Goal: Task Accomplishment & Management: Manage account settings

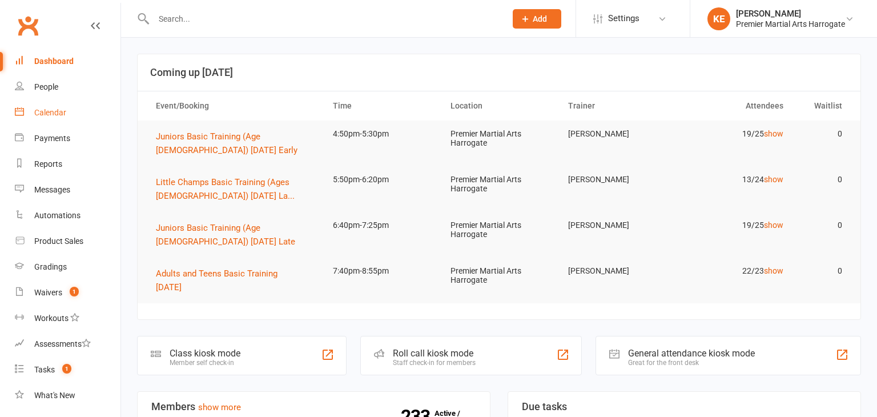
click at [60, 111] on div "Calendar" at bounding box center [50, 112] width 32 height 9
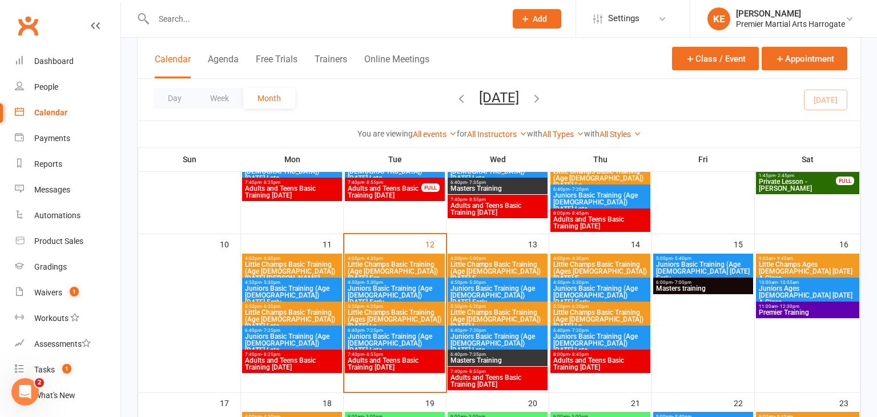
scroll to position [353, 0]
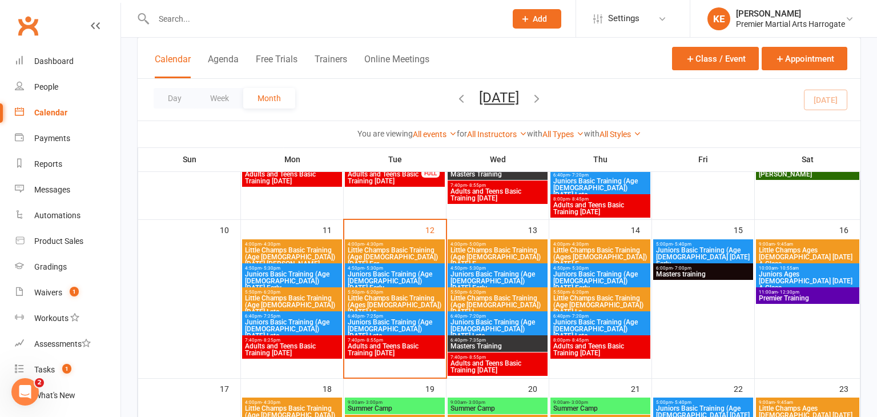
click at [376, 247] on span "Little Champs Basic Training (Age [DEMOGRAPHIC_DATA]) [DATE] Ear..." at bounding box center [394, 257] width 95 height 21
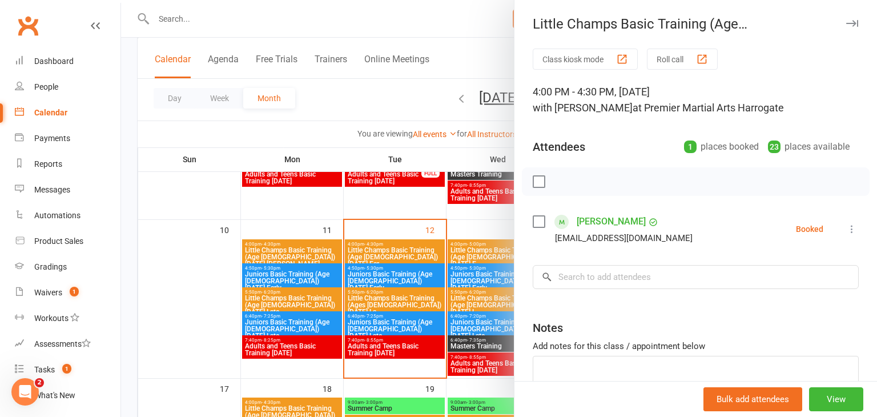
click at [183, 301] on div at bounding box center [499, 208] width 756 height 417
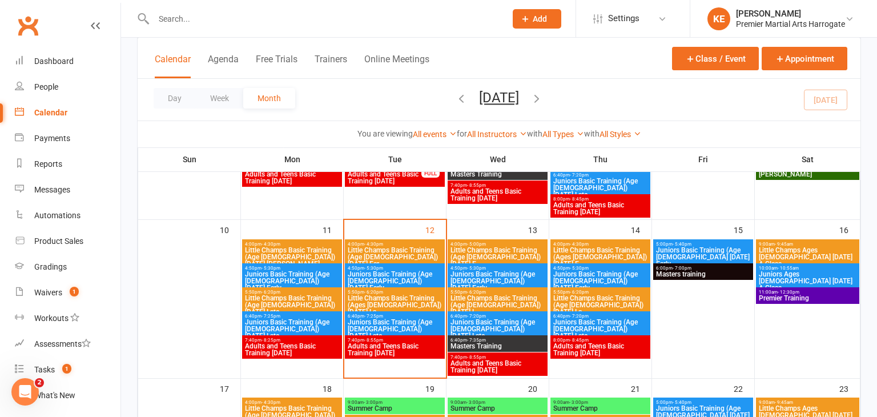
click at [407, 281] on span "Juniors Basic Training (Age [DEMOGRAPHIC_DATA]) [DATE] Early" at bounding box center [394, 281] width 95 height 21
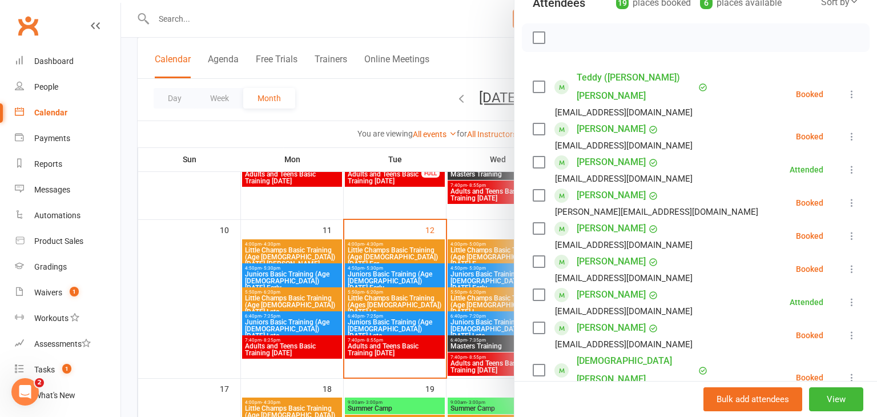
scroll to position [144, 0]
click at [847, 88] on icon at bounding box center [851, 93] width 11 height 11
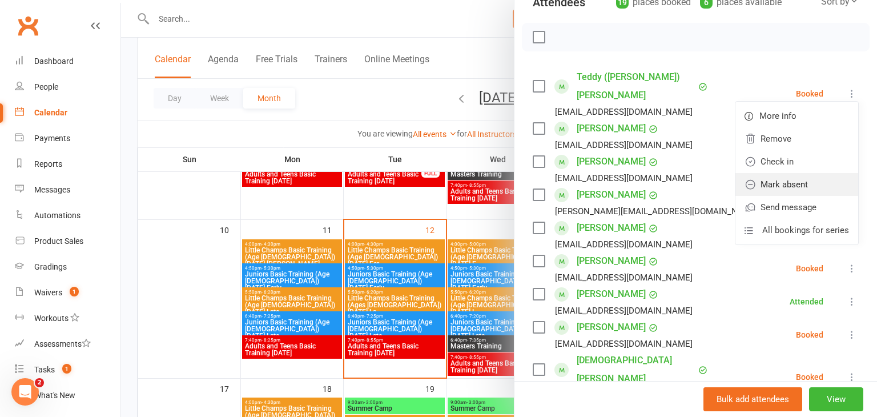
click at [812, 176] on link "Mark absent" at bounding box center [797, 184] width 123 height 23
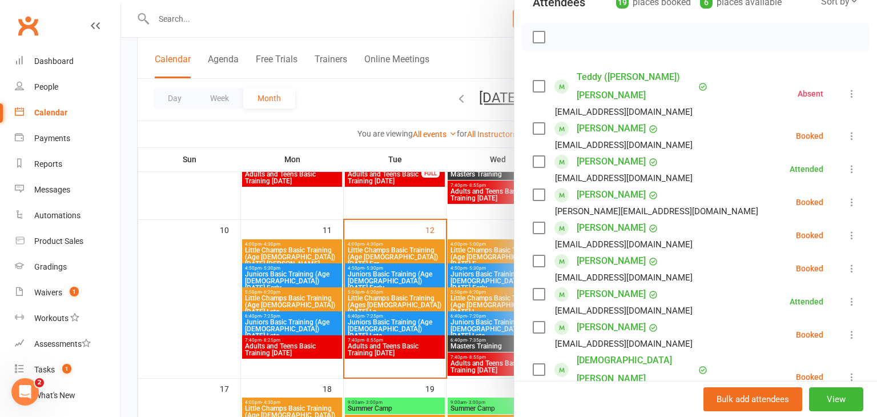
click at [849, 130] on icon at bounding box center [851, 135] width 11 height 11
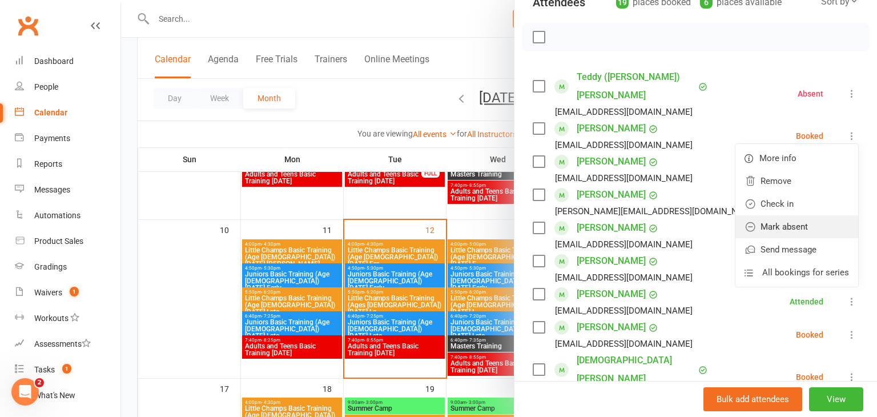
click at [793, 215] on link "Mark absent" at bounding box center [797, 226] width 123 height 23
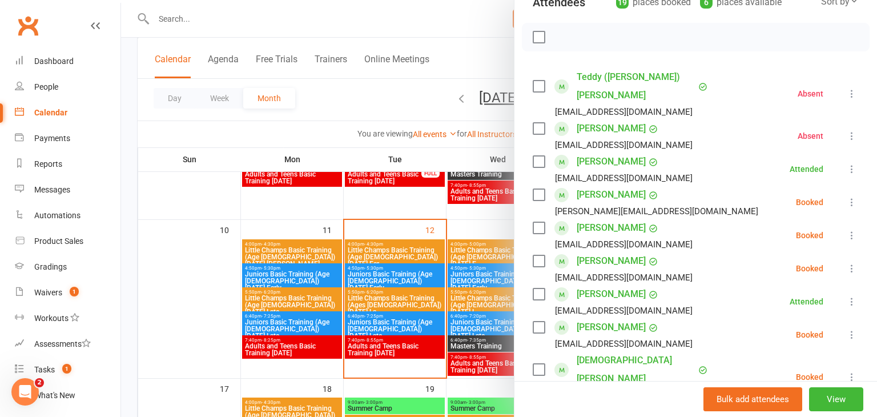
click at [847, 196] on icon at bounding box center [851, 201] width 11 height 11
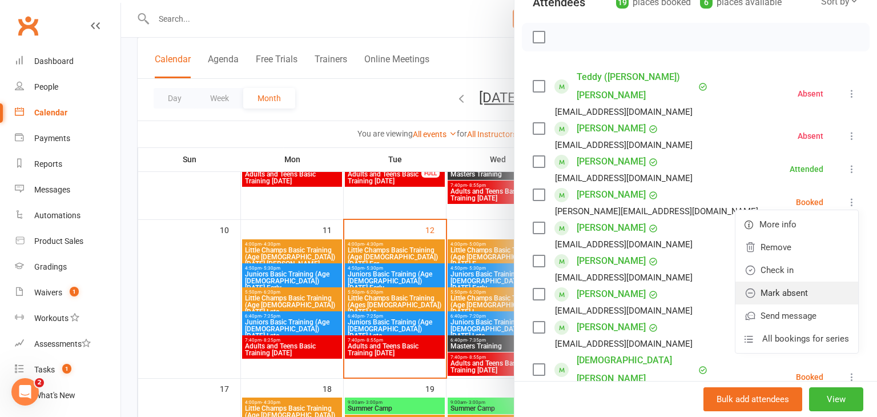
click at [796, 282] on link "Mark absent" at bounding box center [797, 293] width 123 height 23
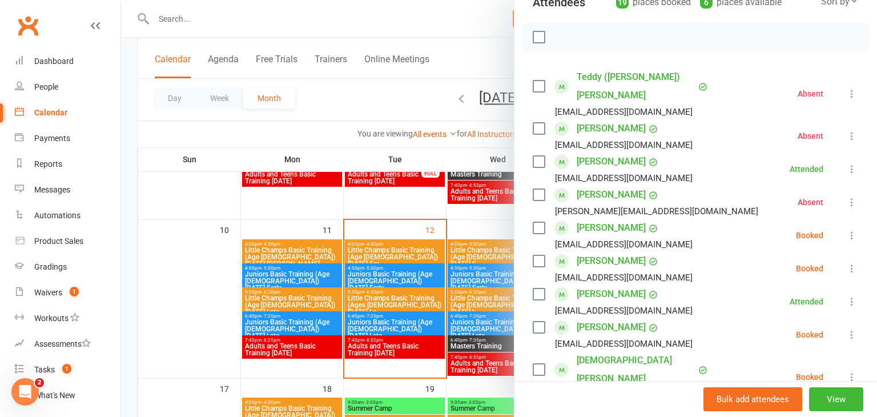
click at [852, 230] on icon at bounding box center [851, 235] width 11 height 11
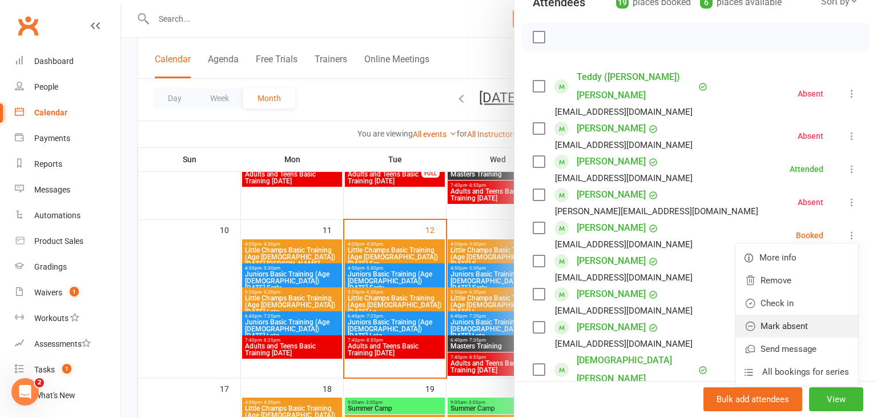
click at [798, 315] on link "Mark absent" at bounding box center [797, 326] width 123 height 23
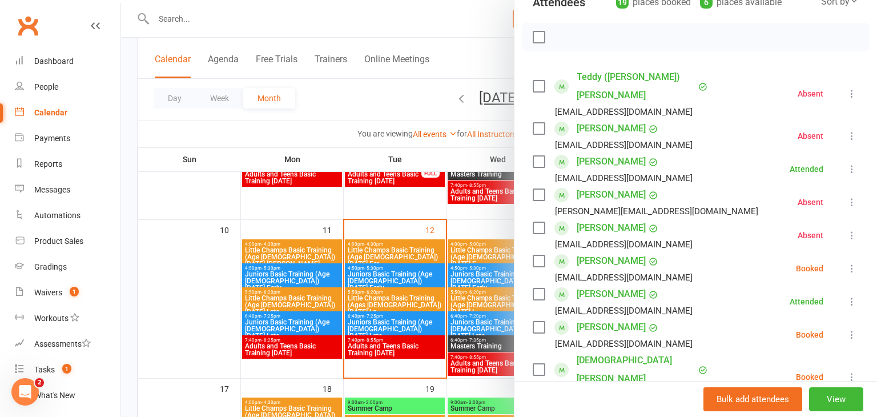
click at [857, 263] on icon at bounding box center [851, 268] width 11 height 11
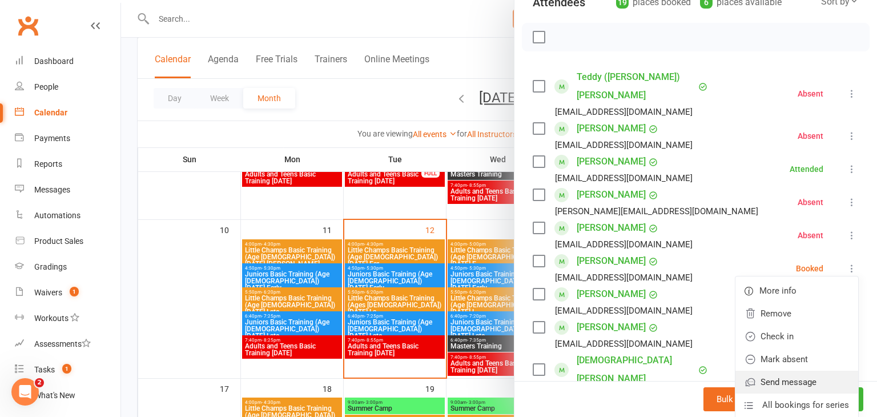
click at [761, 371] on link "Send message" at bounding box center [797, 382] width 123 height 23
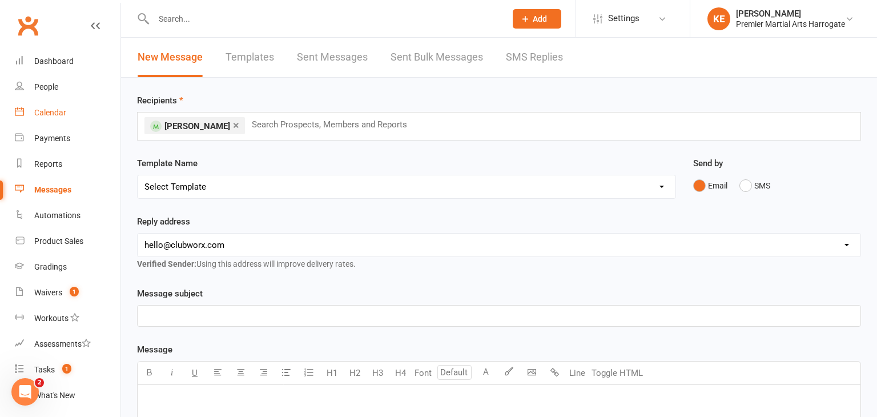
click at [47, 115] on div "Calendar" at bounding box center [50, 112] width 32 height 9
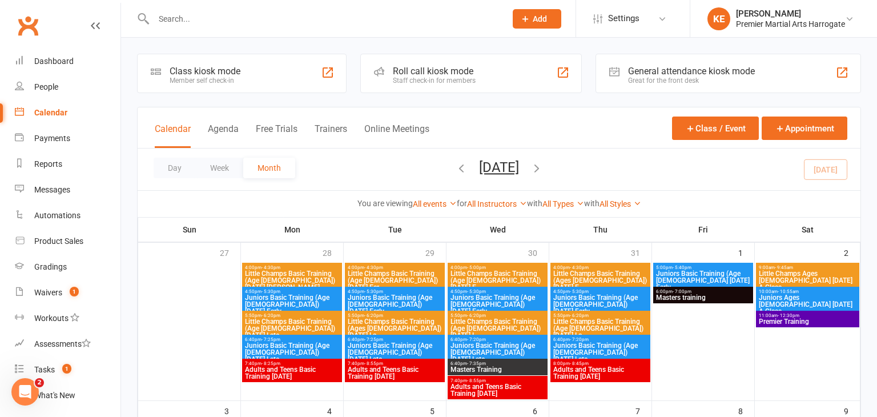
scroll to position [399, 0]
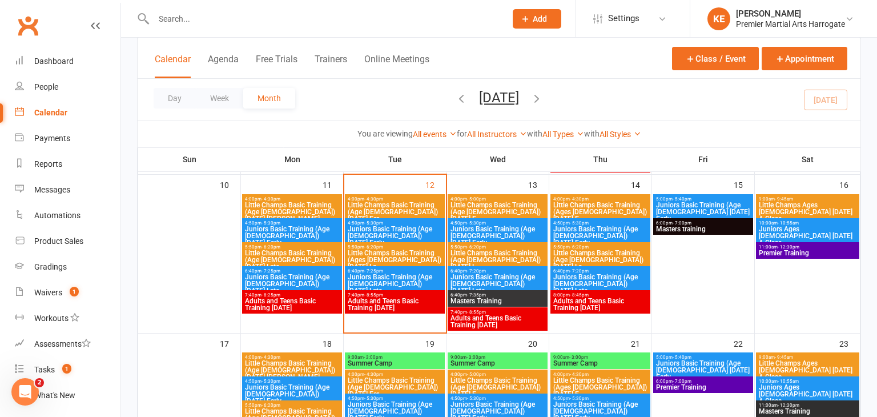
click at [433, 226] on span "Juniors Basic Training (Age [DEMOGRAPHIC_DATA]) [DATE] Early" at bounding box center [394, 236] width 95 height 21
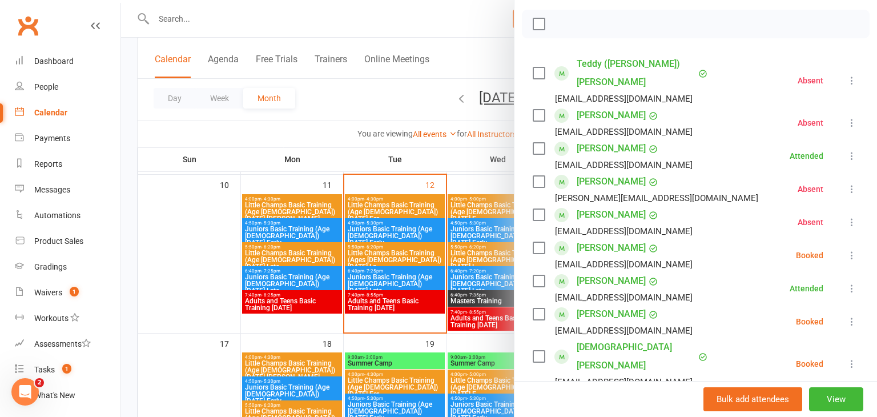
scroll to position [160, 0]
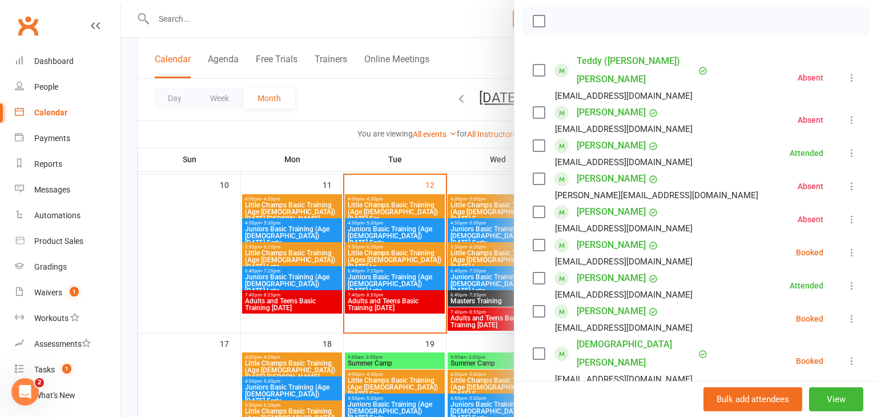
click at [851, 247] on icon at bounding box center [851, 252] width 11 height 11
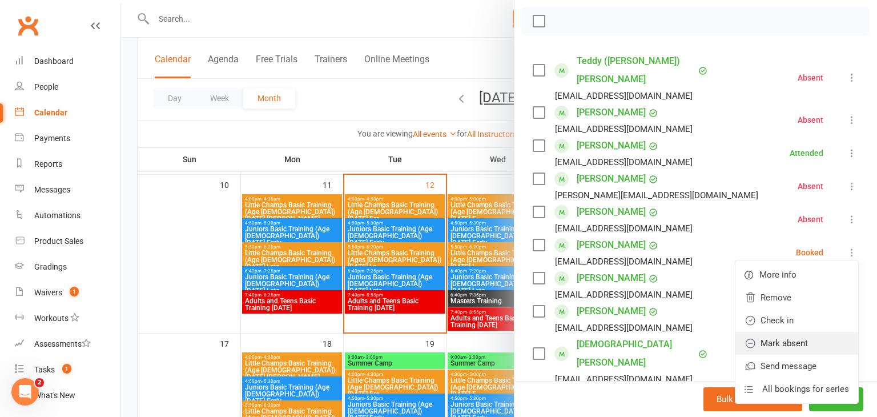
click at [790, 332] on link "Mark absent" at bounding box center [797, 343] width 123 height 23
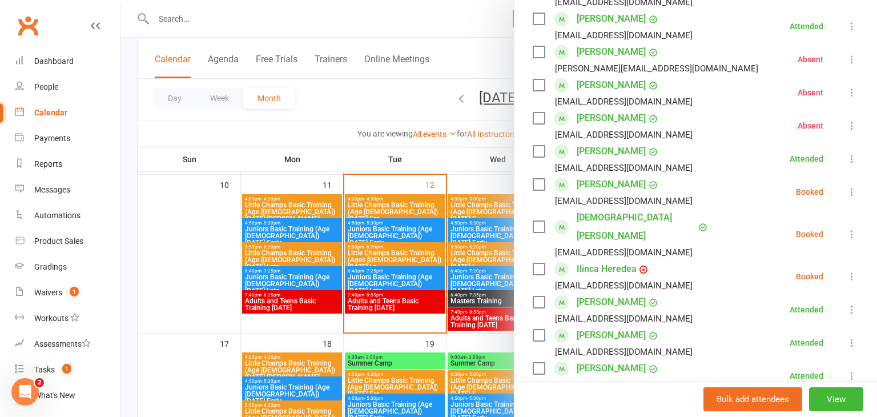
scroll to position [292, 0]
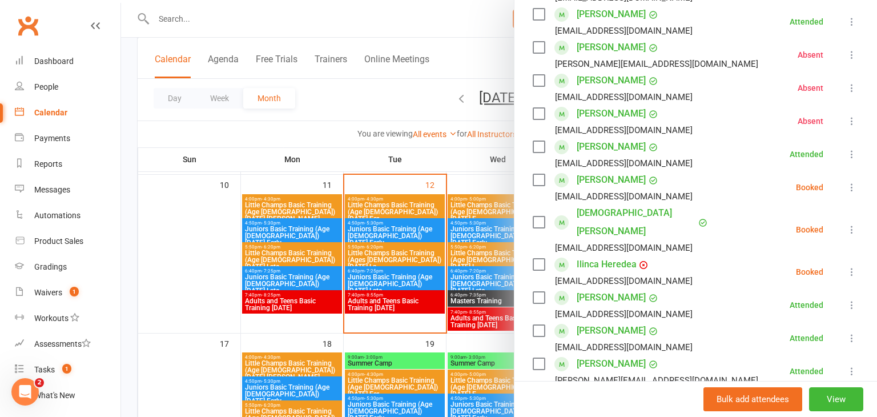
click at [852, 182] on icon at bounding box center [851, 187] width 11 height 11
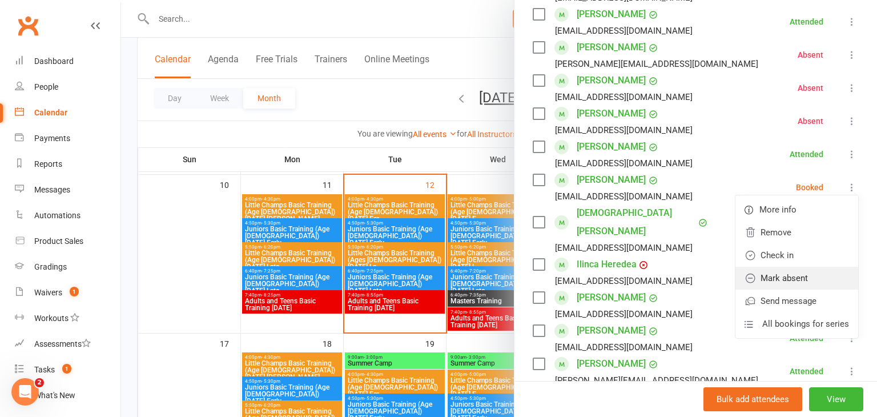
click at [798, 267] on link "Mark absent" at bounding box center [797, 278] width 123 height 23
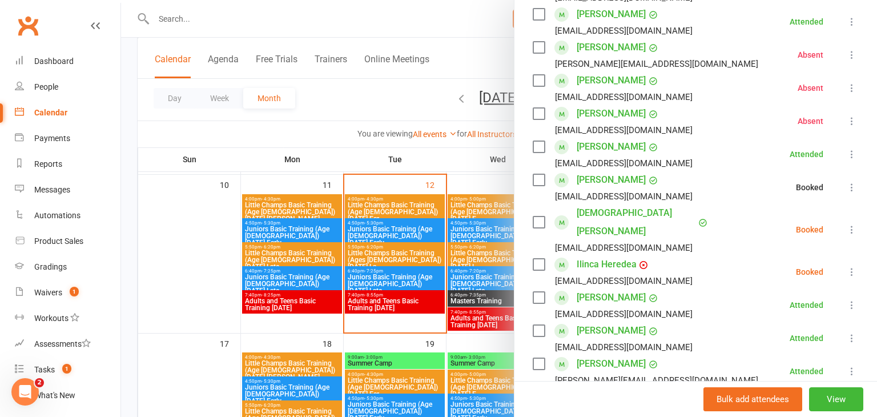
click at [852, 224] on icon at bounding box center [851, 229] width 11 height 11
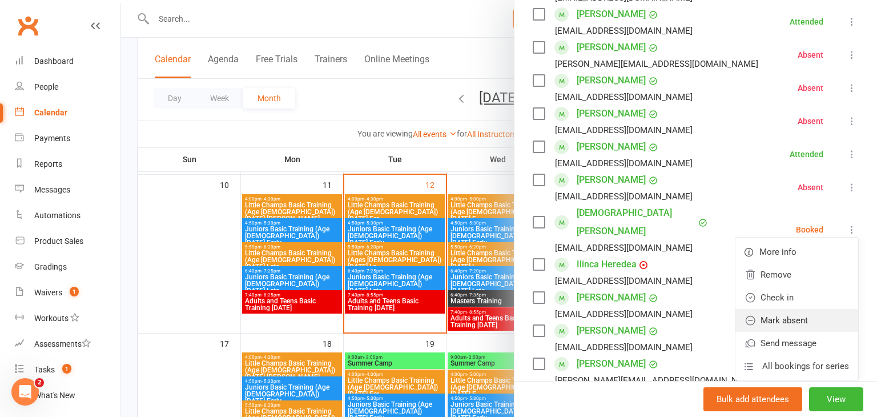
click at [787, 309] on link "Mark absent" at bounding box center [797, 320] width 123 height 23
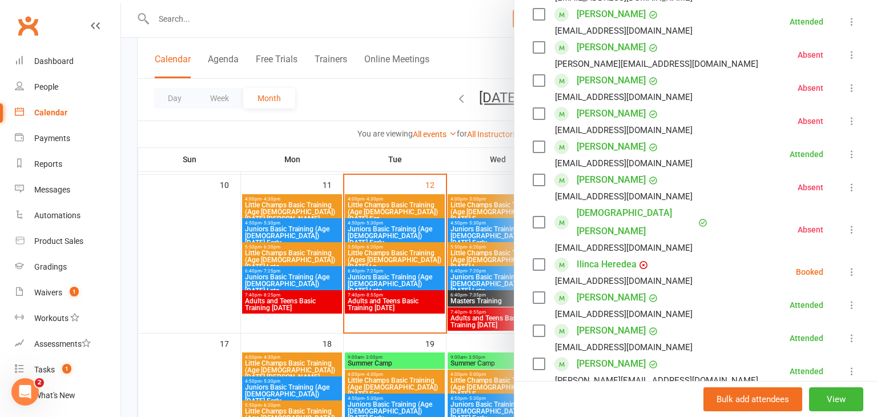
click at [850, 266] on icon at bounding box center [851, 271] width 11 height 11
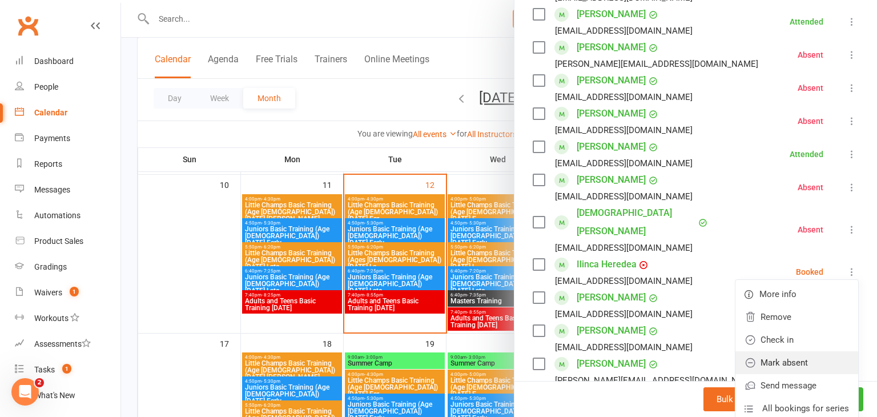
click at [795, 351] on link "Mark absent" at bounding box center [797, 362] width 123 height 23
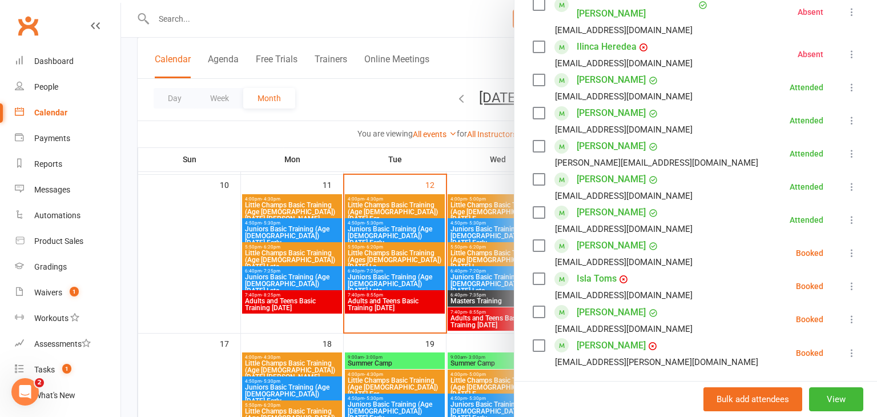
scroll to position [511, 0]
click at [850, 279] on icon at bounding box center [851, 284] width 11 height 11
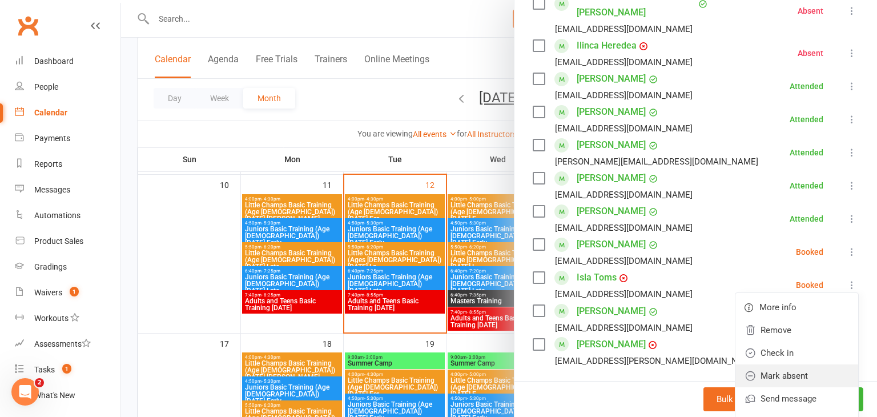
click at [798, 364] on link "Mark absent" at bounding box center [797, 375] width 123 height 23
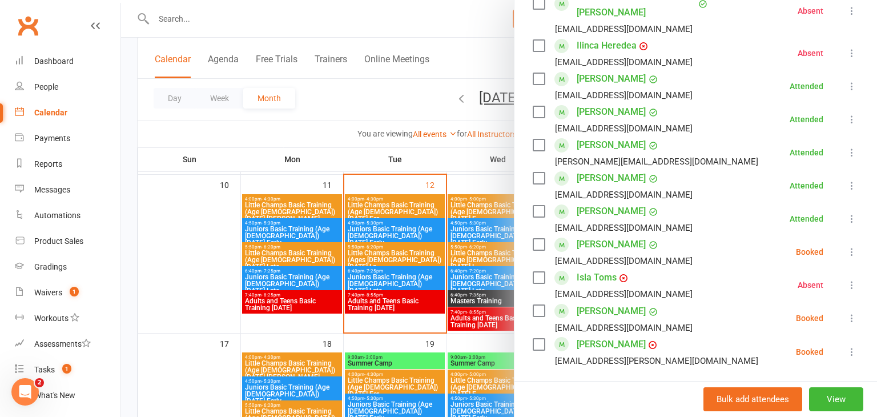
click at [851, 312] on icon at bounding box center [851, 317] width 11 height 11
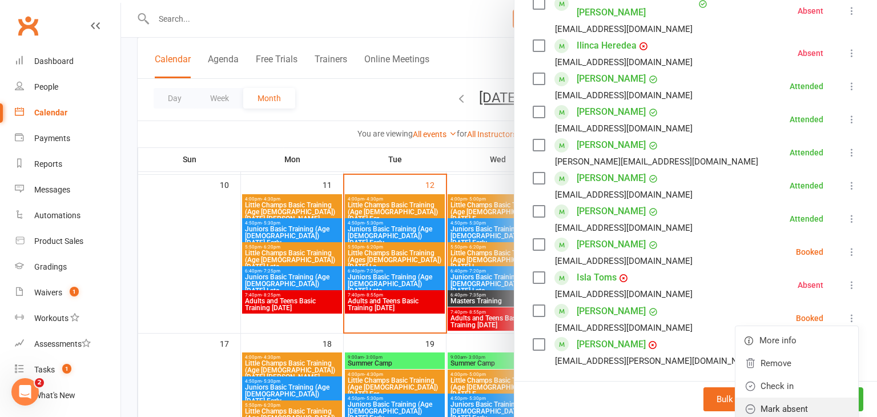
click at [802, 397] on link "Mark absent" at bounding box center [797, 408] width 123 height 23
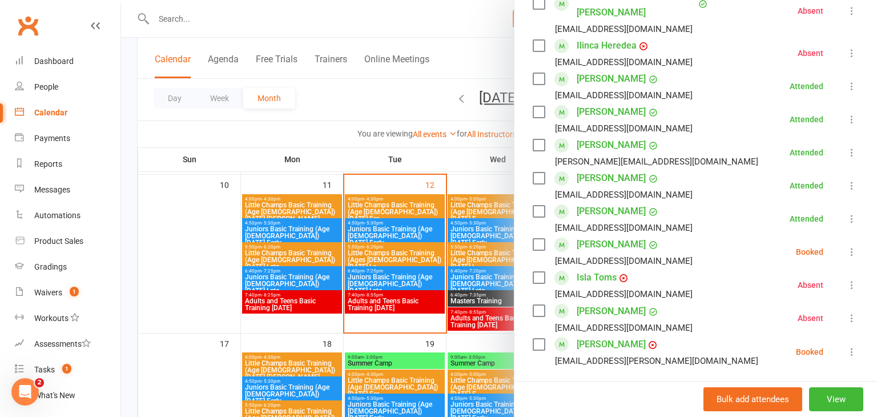
click at [851, 346] on icon at bounding box center [851, 351] width 11 height 11
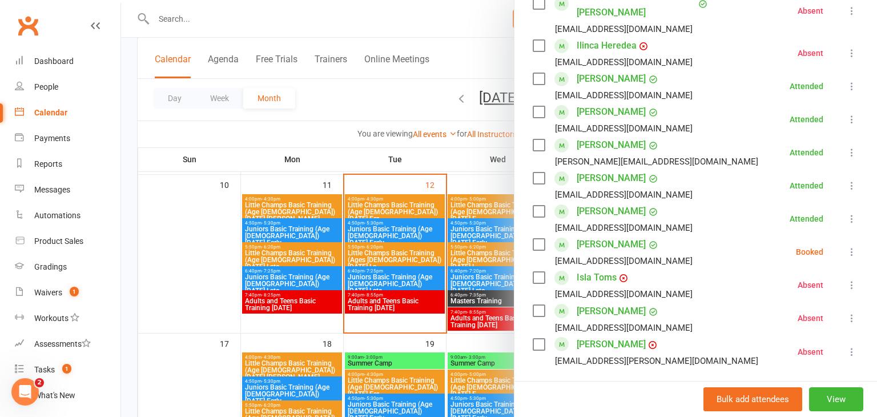
click at [200, 305] on div at bounding box center [499, 208] width 756 height 417
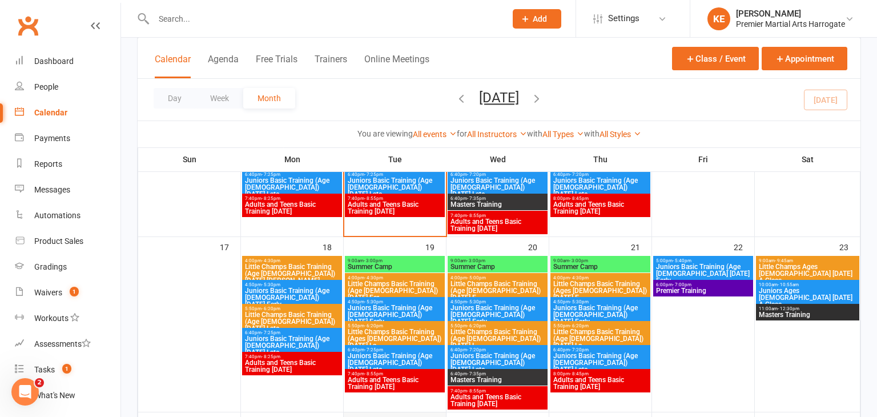
scroll to position [497, 0]
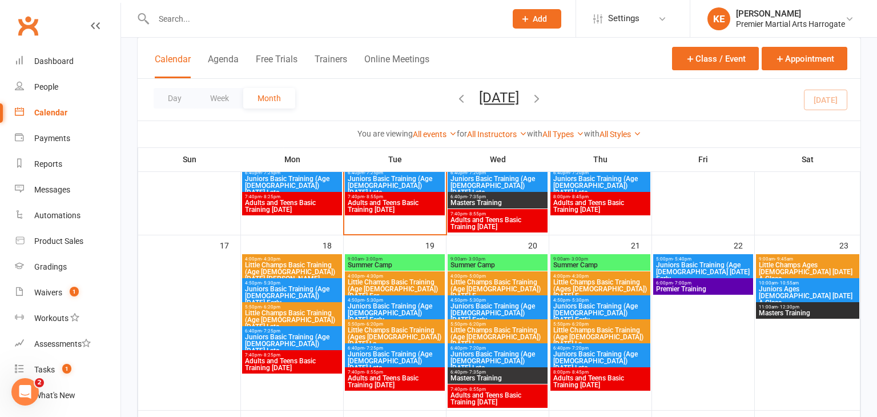
click at [575, 264] on span "Summer Camp" at bounding box center [600, 265] width 95 height 7
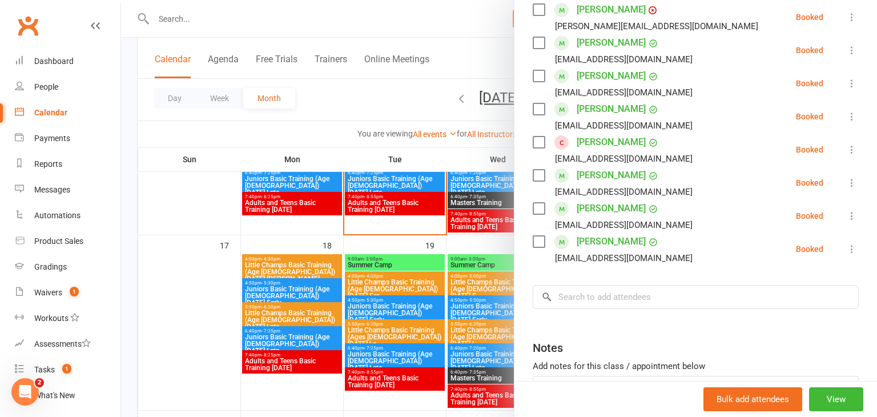
scroll to position [242, 0]
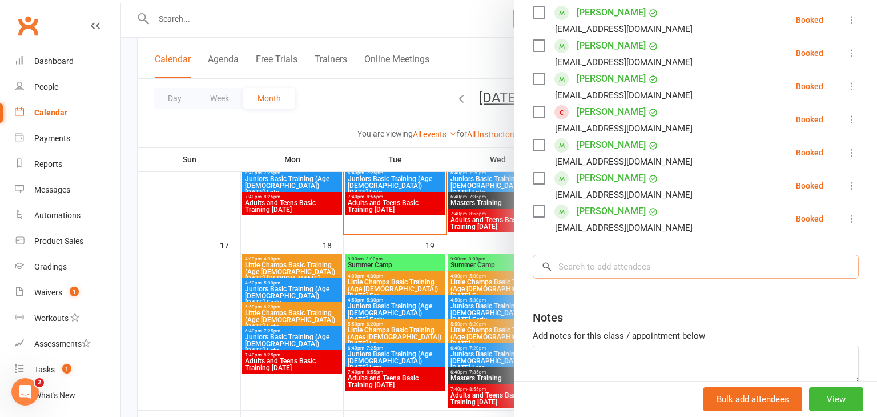
click at [646, 272] on input "search" at bounding box center [696, 267] width 326 height 24
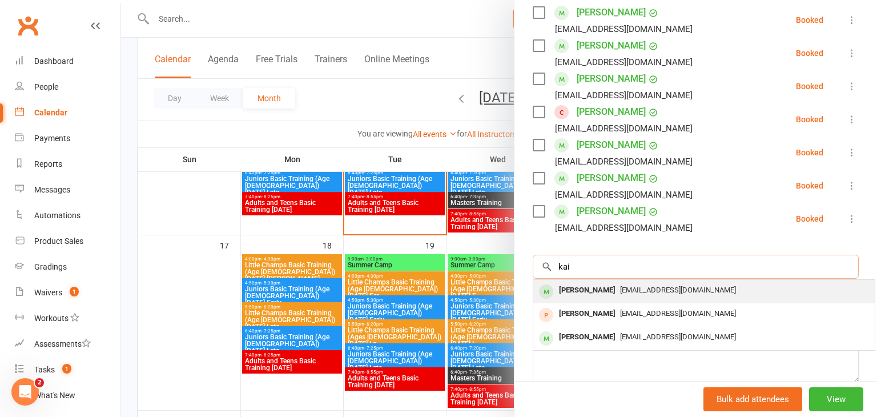
type input "kai"
click at [636, 288] on span "[EMAIL_ADDRESS][DOMAIN_NAME]" at bounding box center [678, 290] width 116 height 9
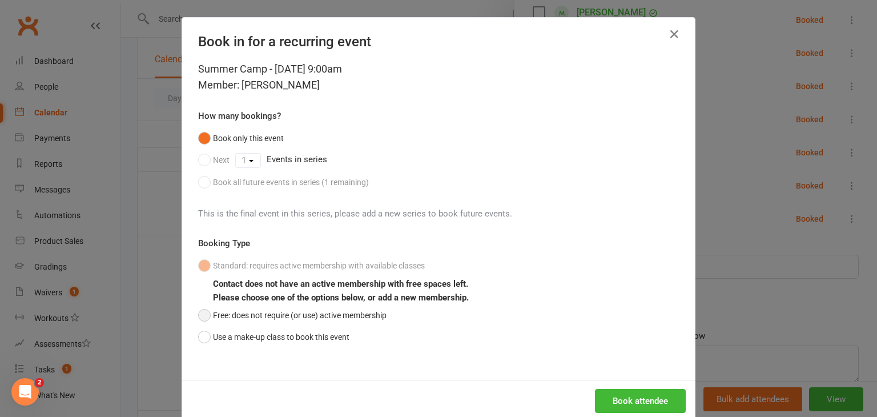
click at [204, 319] on button "Free: does not require (or use) active membership" at bounding box center [292, 315] width 188 height 22
click at [629, 396] on button "Book attendee" at bounding box center [640, 401] width 91 height 24
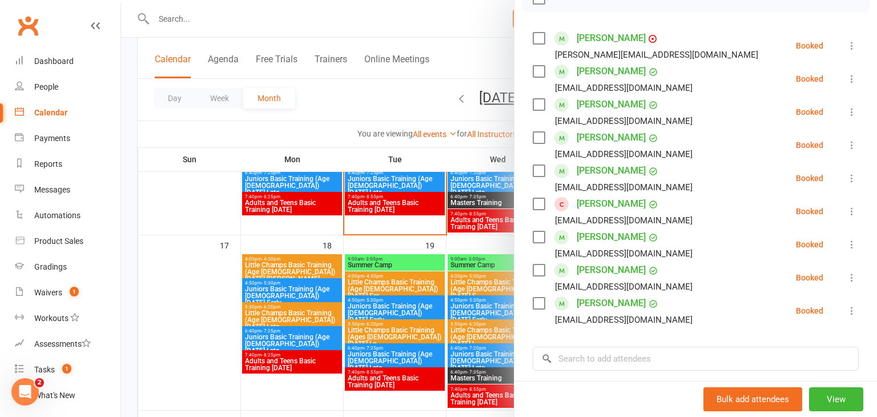
scroll to position [188, 0]
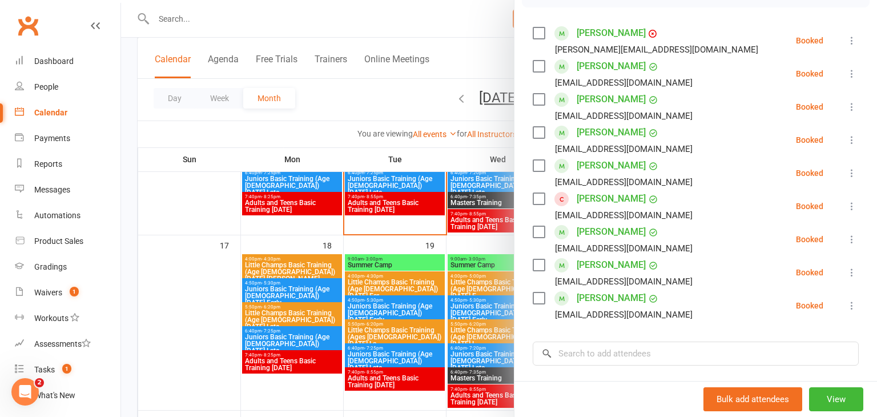
click at [608, 202] on link "[PERSON_NAME]" at bounding box center [611, 199] width 69 height 18
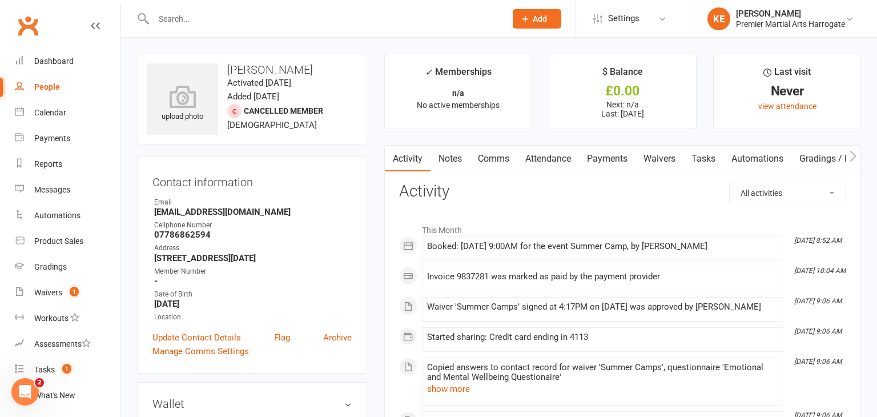
click at [191, 13] on input "text" at bounding box center [324, 19] width 348 height 16
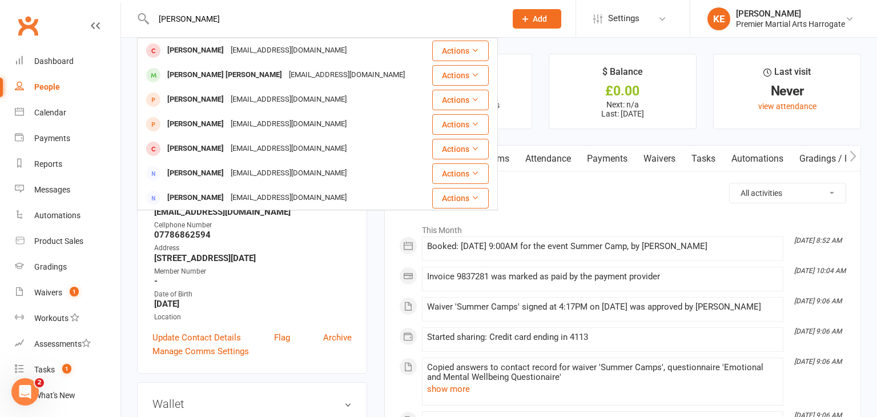
type input "[PERSON_NAME]"
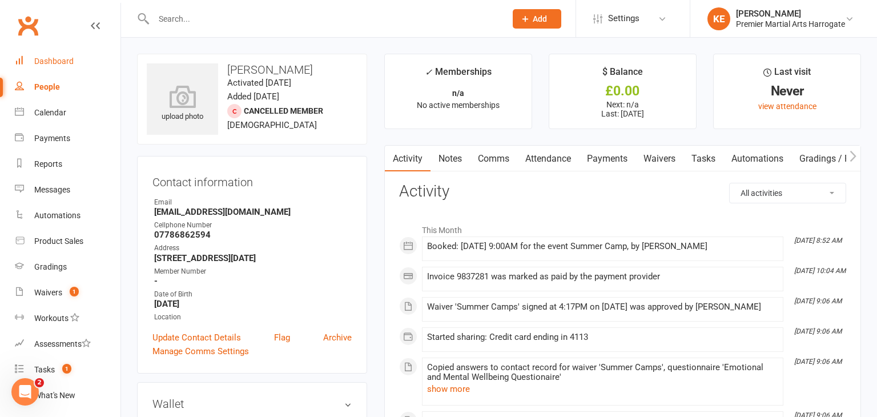
click at [44, 64] on div "Dashboard" at bounding box center [53, 61] width 39 height 9
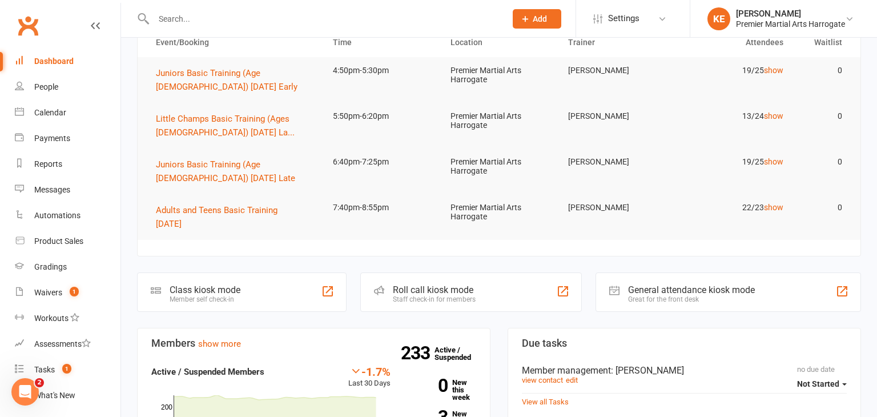
scroll to position [49, 0]
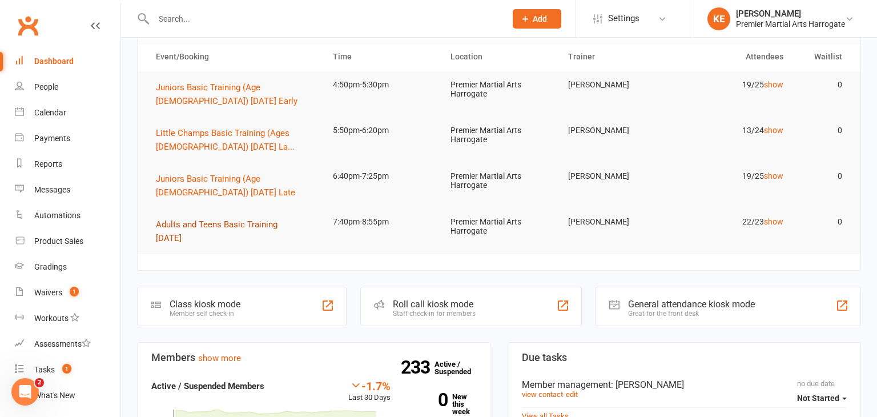
click at [186, 231] on button "Adults and Teens Basic Training [DATE]" at bounding box center [234, 231] width 156 height 27
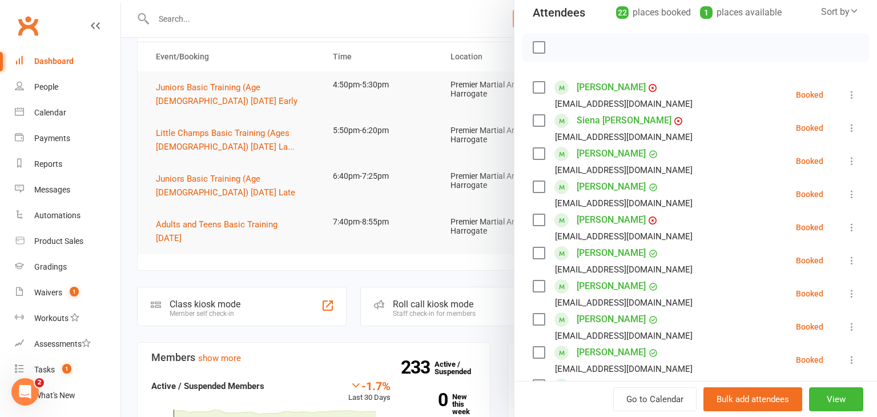
scroll to position [137, 0]
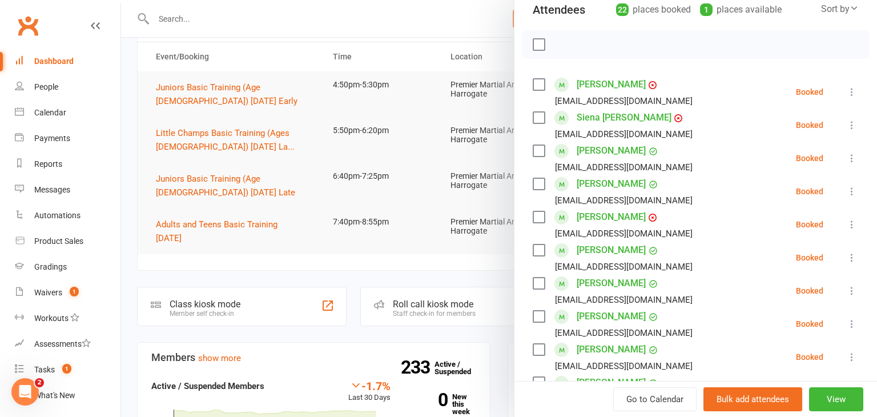
click at [850, 92] on icon at bounding box center [851, 91] width 11 height 11
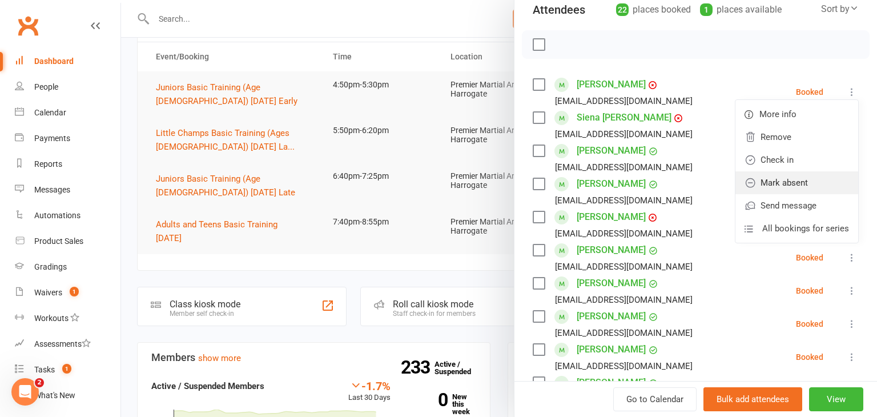
click at [819, 182] on link "Mark absent" at bounding box center [797, 182] width 123 height 23
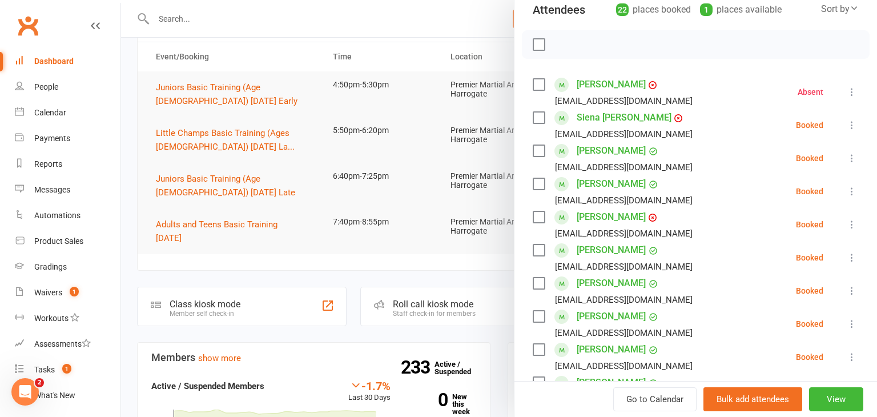
click at [848, 122] on icon at bounding box center [851, 124] width 11 height 11
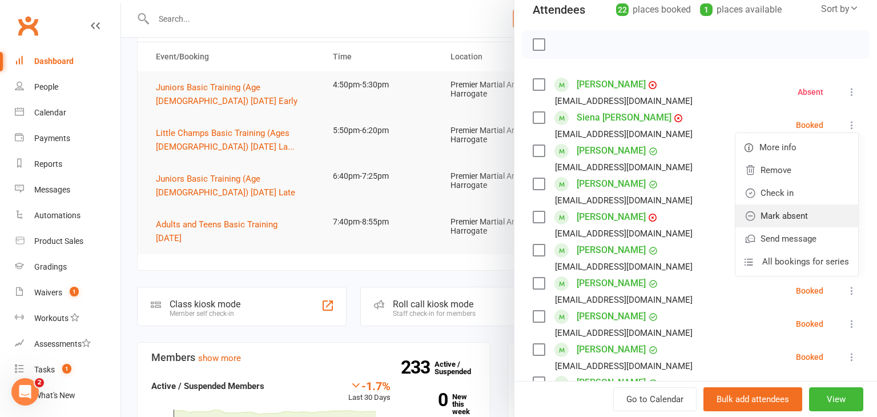
click at [808, 211] on link "Mark absent" at bounding box center [797, 215] width 123 height 23
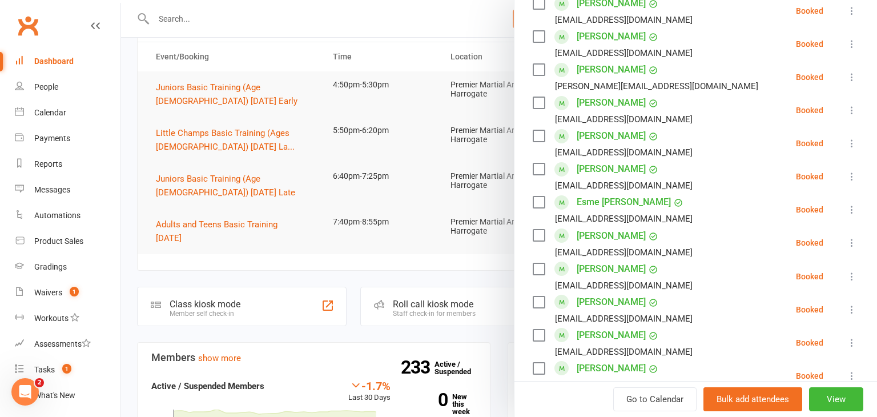
scroll to position [482, 0]
click at [851, 175] on icon at bounding box center [851, 177] width 11 height 11
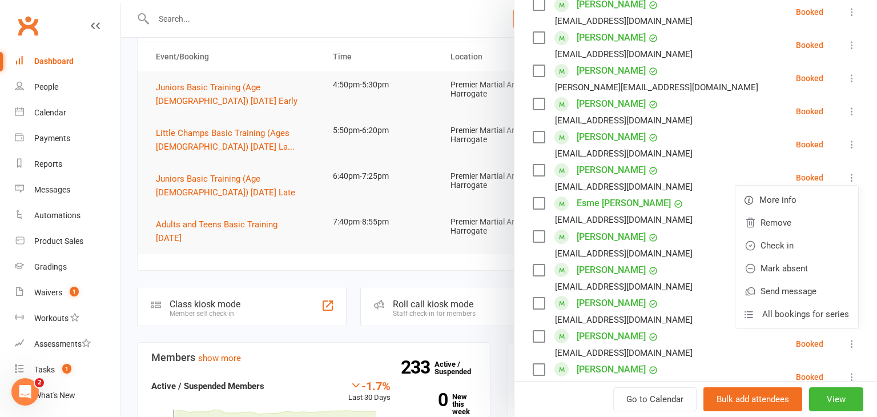
click at [210, 276] on div at bounding box center [499, 208] width 756 height 417
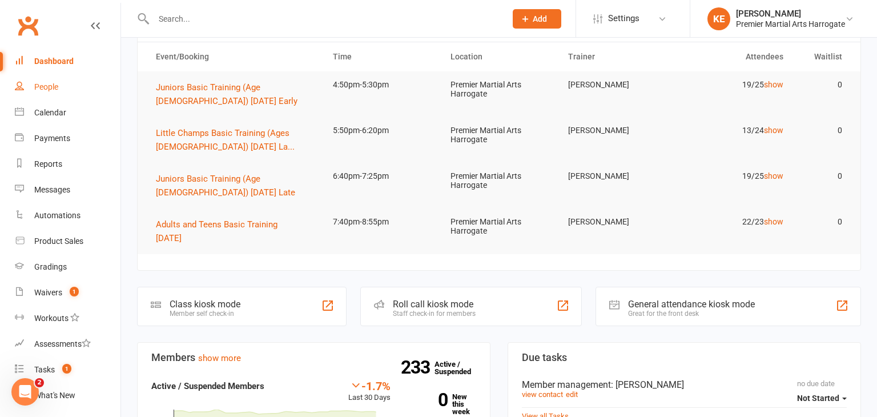
scroll to position [0, 0]
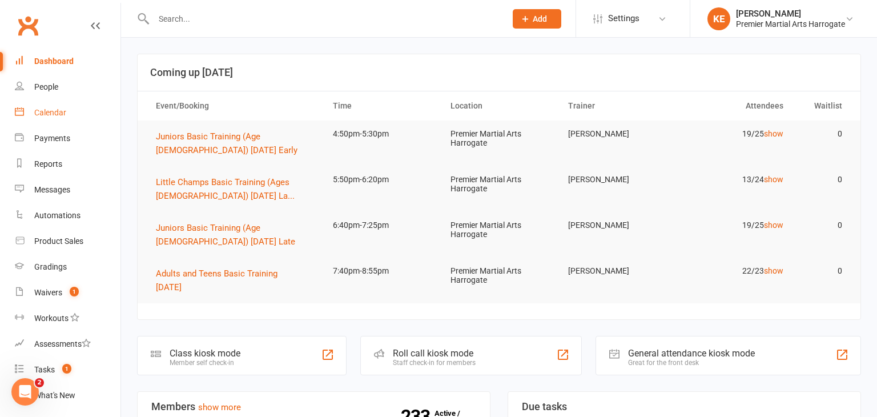
click at [61, 111] on div "Calendar" at bounding box center [50, 112] width 32 height 9
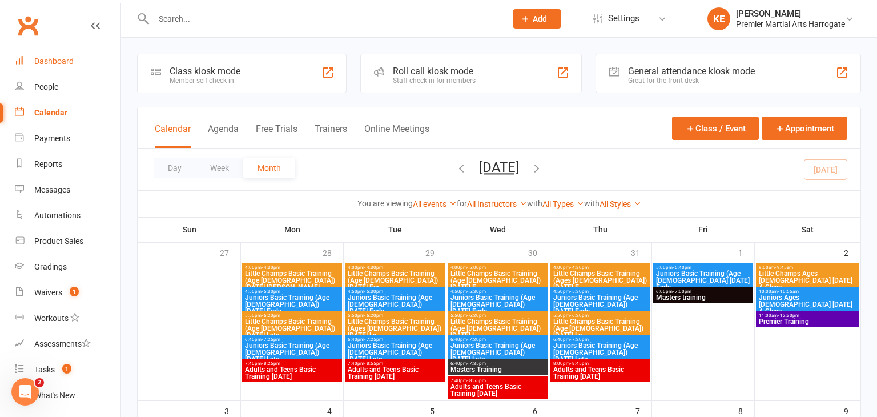
click at [62, 66] on link "Dashboard" at bounding box center [68, 62] width 106 height 26
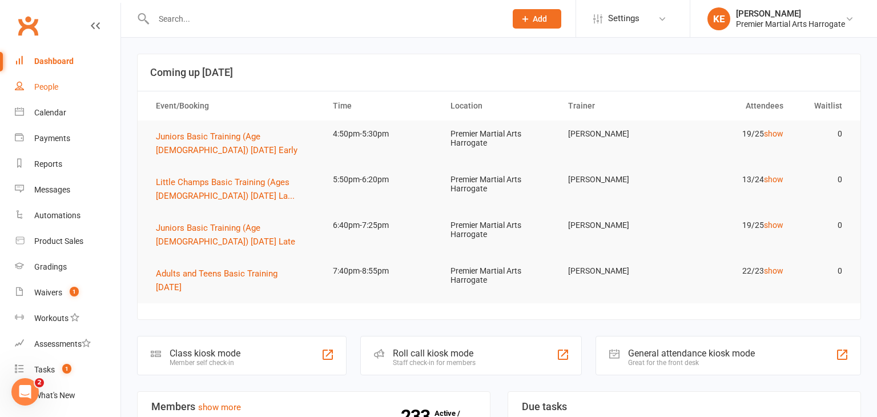
click at [15, 49] on link "Dashboard" at bounding box center [68, 62] width 106 height 26
click at [205, 134] on span "Juniors Basic Training (Age [DEMOGRAPHIC_DATA]) [DATE] Early" at bounding box center [227, 143] width 142 height 24
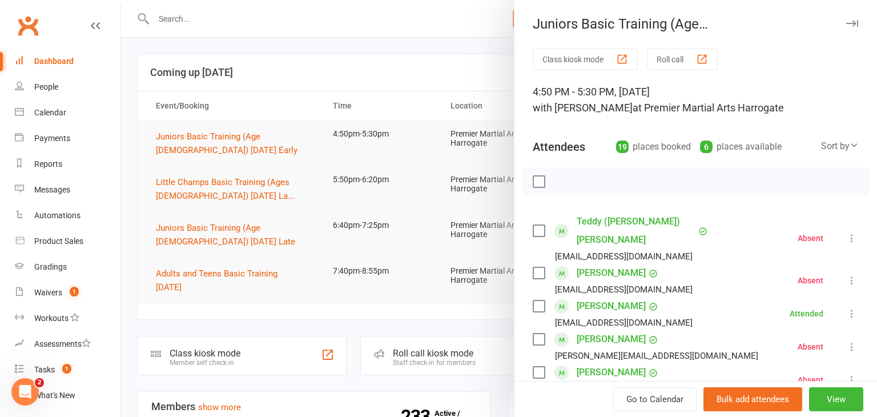
click at [452, 279] on div at bounding box center [499, 208] width 756 height 417
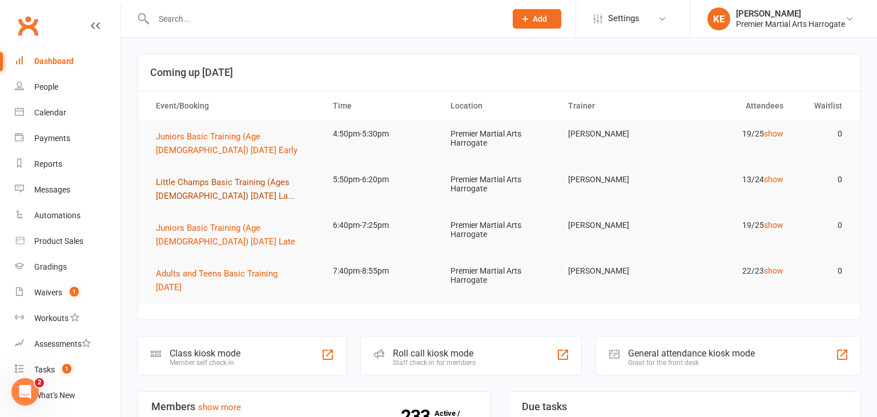
click at [195, 182] on span "Little Champs Basic Training (Ages [DEMOGRAPHIC_DATA]) [DATE] La..." at bounding box center [225, 189] width 139 height 24
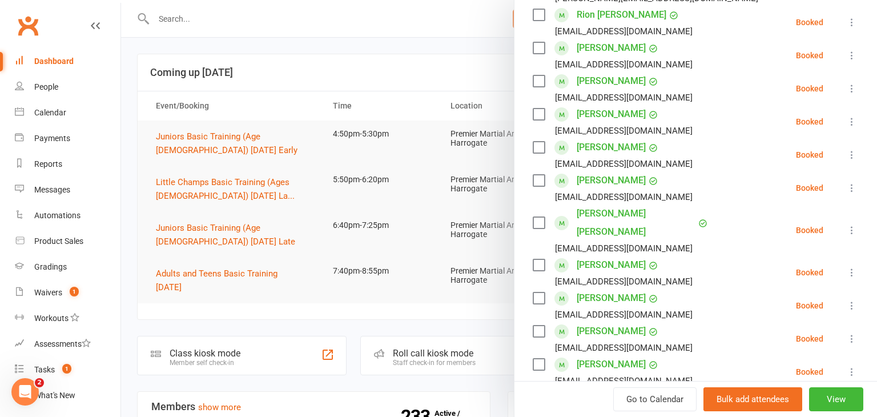
scroll to position [244, 0]
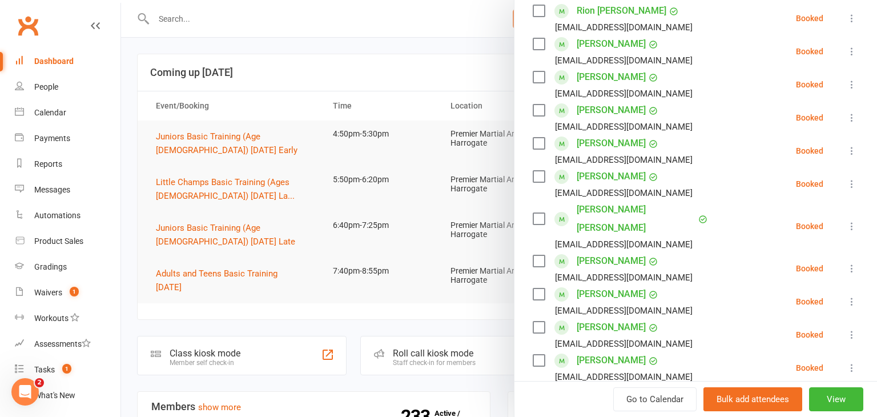
click at [853, 116] on icon at bounding box center [851, 117] width 11 height 11
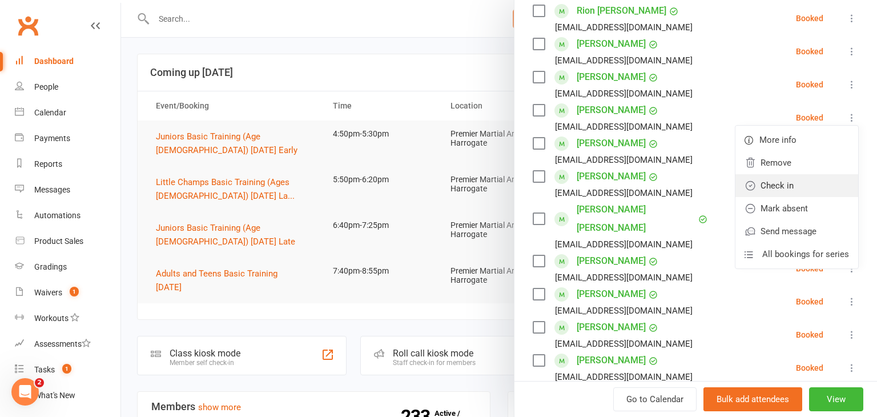
click at [817, 179] on link "Check in" at bounding box center [797, 185] width 123 height 23
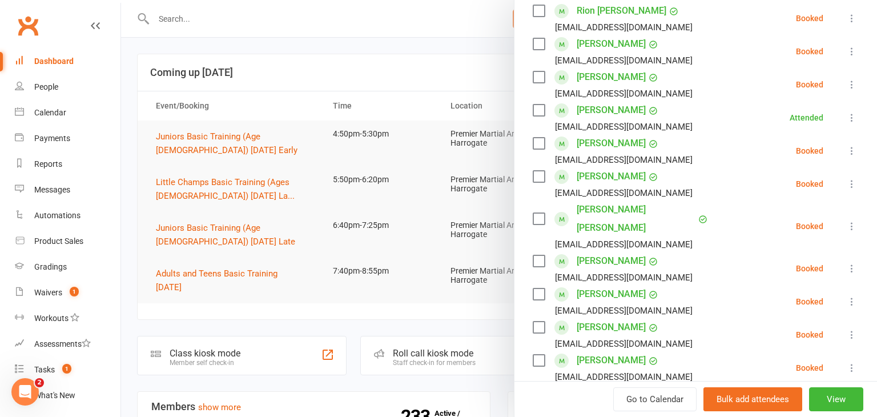
scroll to position [287, 0]
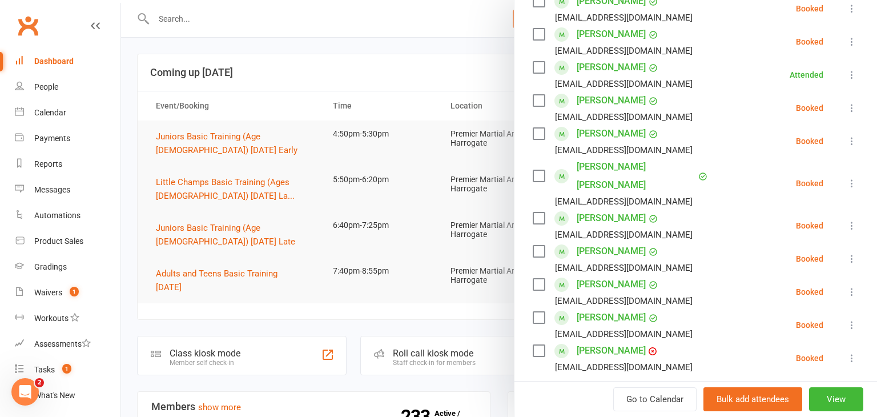
click at [849, 220] on icon at bounding box center [851, 225] width 11 height 11
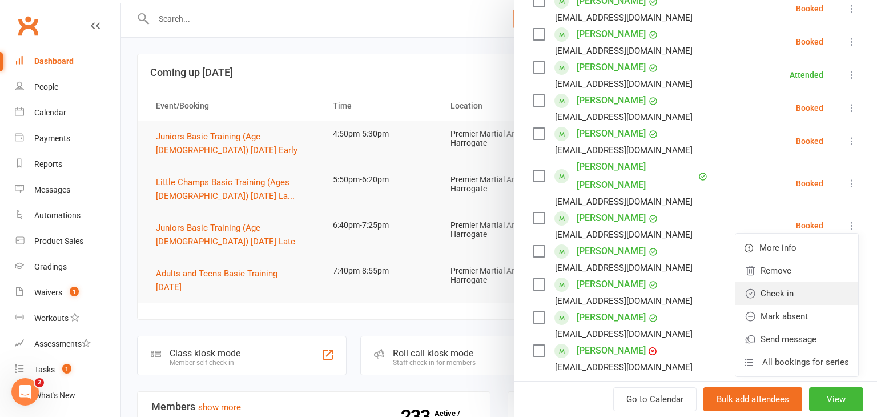
click at [796, 282] on link "Check in" at bounding box center [797, 293] width 123 height 23
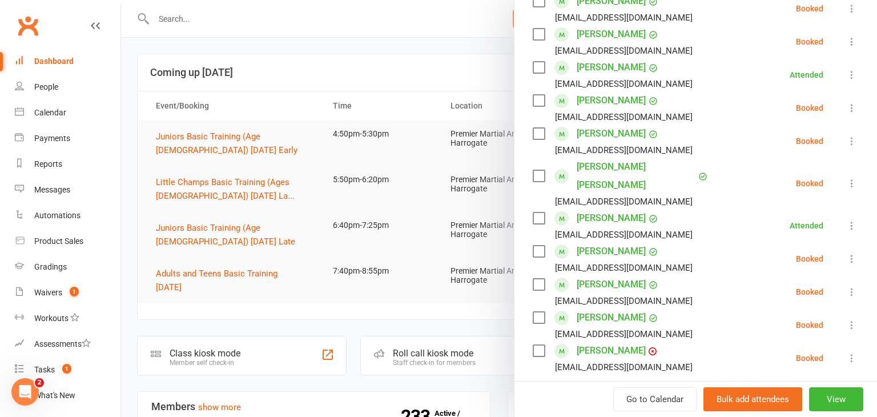
click at [851, 286] on icon at bounding box center [851, 291] width 11 height 11
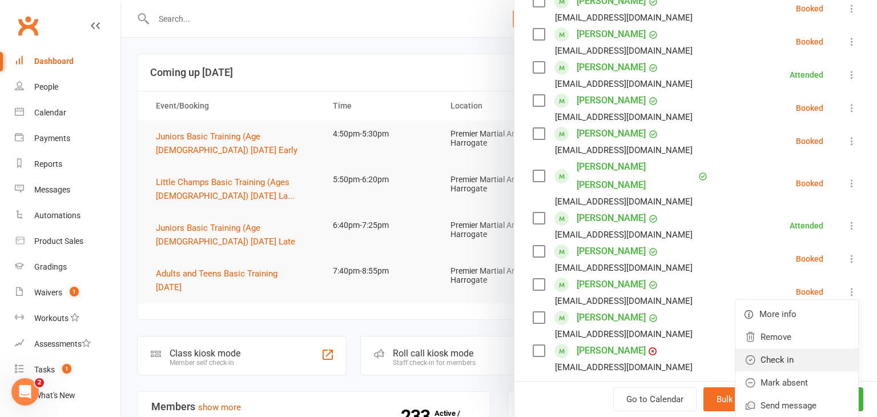
click at [798, 348] on link "Check in" at bounding box center [797, 359] width 123 height 23
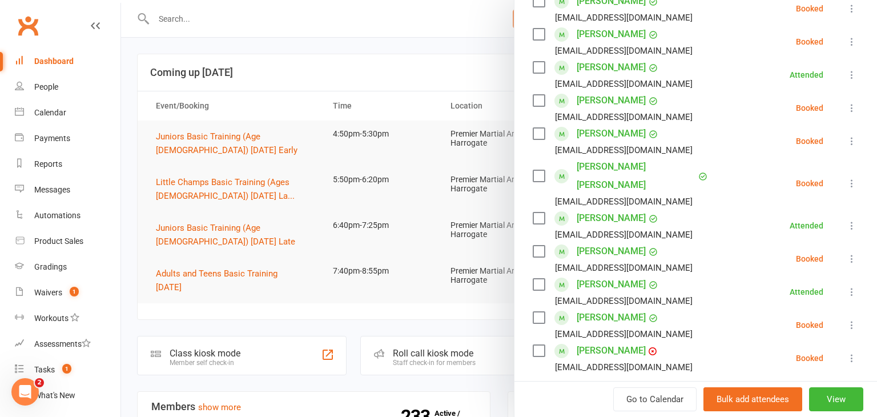
click at [857, 352] on icon at bounding box center [851, 357] width 11 height 11
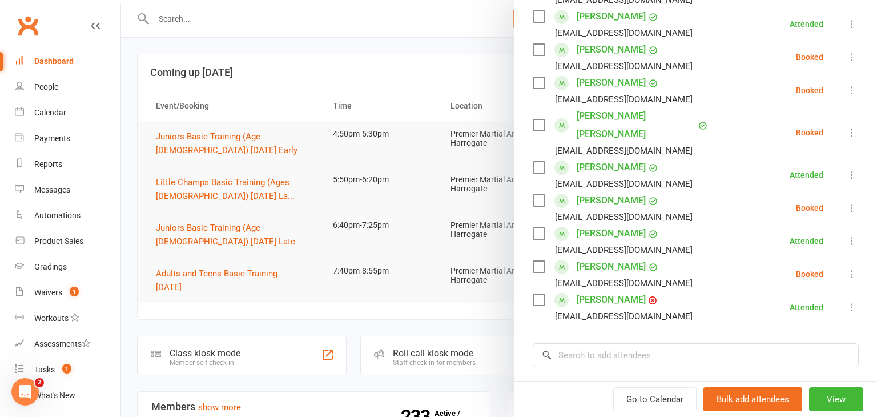
scroll to position [345, 0]
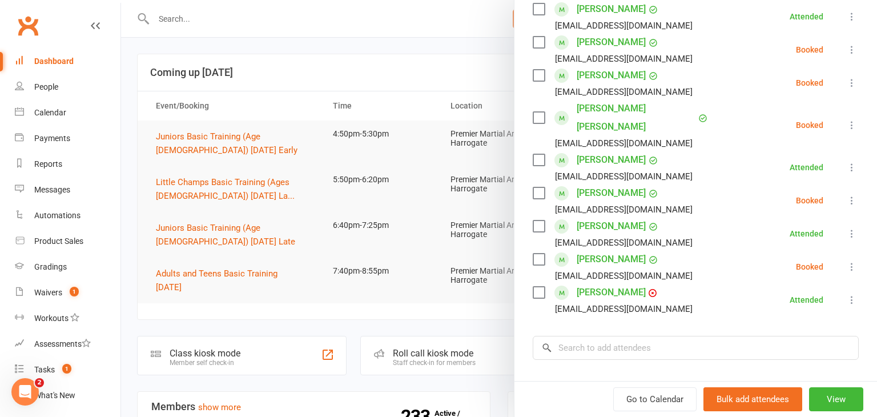
click at [854, 261] on icon at bounding box center [851, 266] width 11 height 11
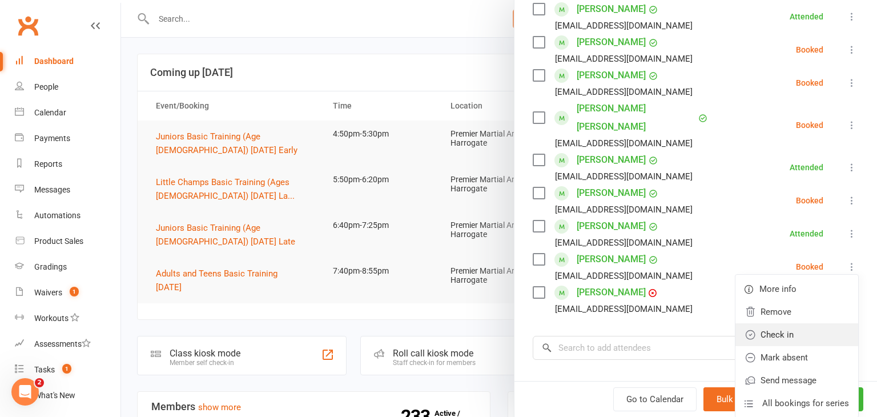
click at [797, 323] on link "Check in" at bounding box center [797, 334] width 123 height 23
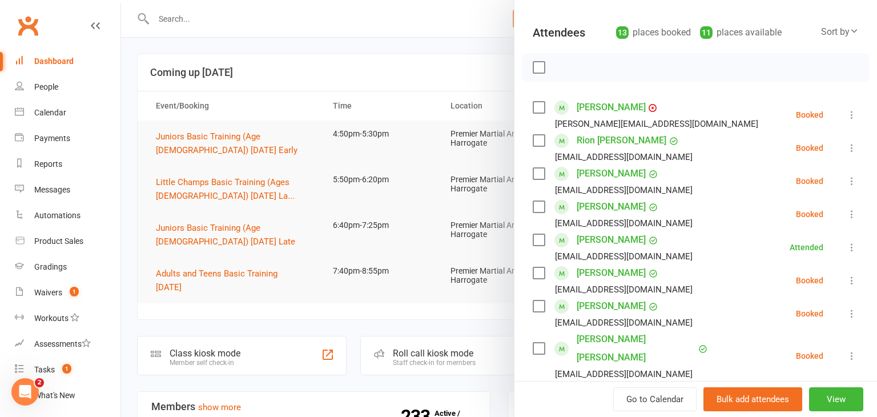
scroll to position [106, 0]
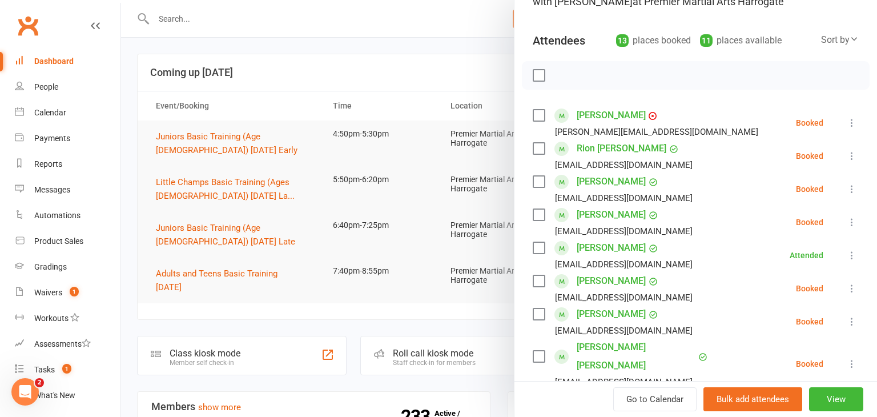
click at [853, 120] on icon at bounding box center [851, 122] width 11 height 11
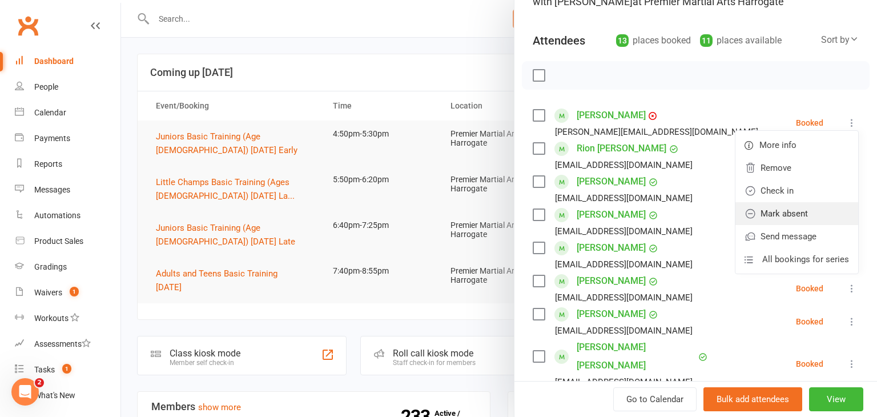
click at [773, 210] on link "Mark absent" at bounding box center [797, 213] width 123 height 23
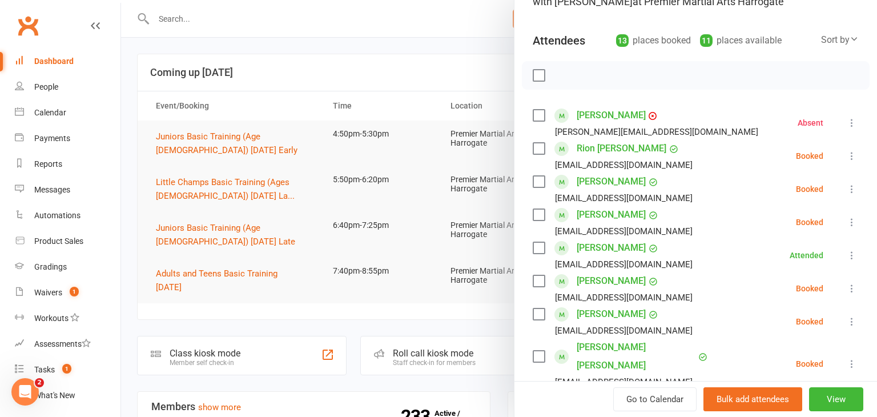
click at [854, 155] on icon at bounding box center [851, 155] width 11 height 11
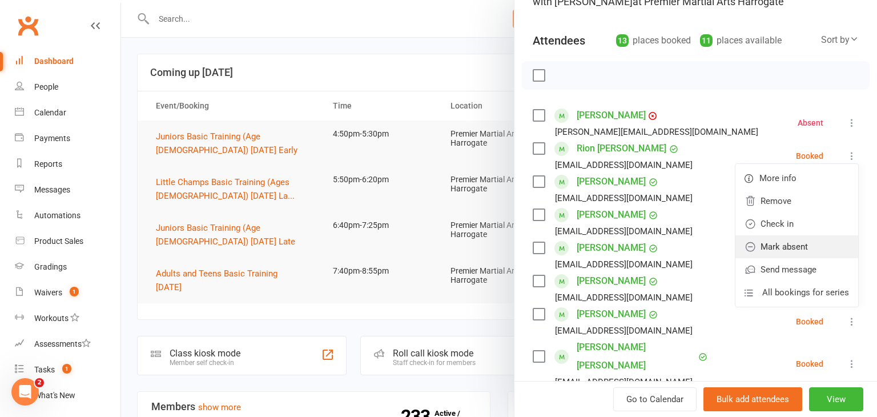
click at [797, 237] on link "Mark absent" at bounding box center [797, 246] width 123 height 23
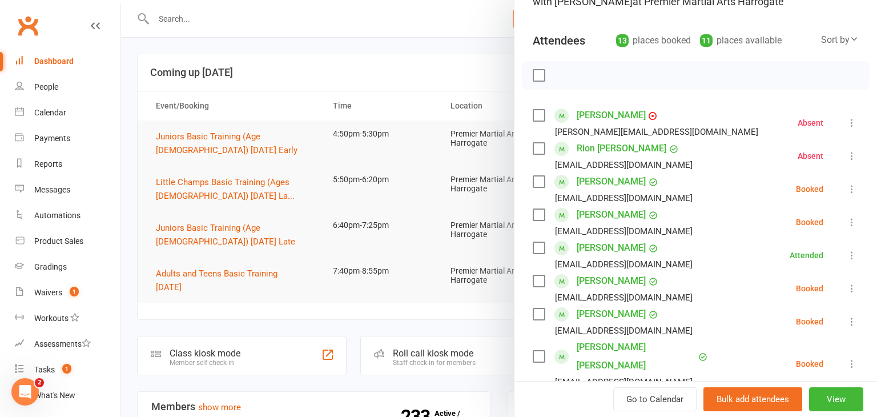
click at [851, 188] on icon at bounding box center [851, 188] width 11 height 11
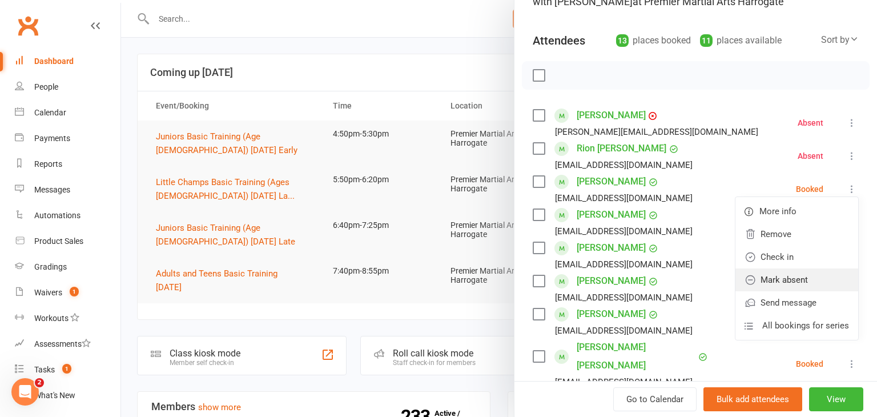
click at [798, 272] on link "Mark absent" at bounding box center [797, 279] width 123 height 23
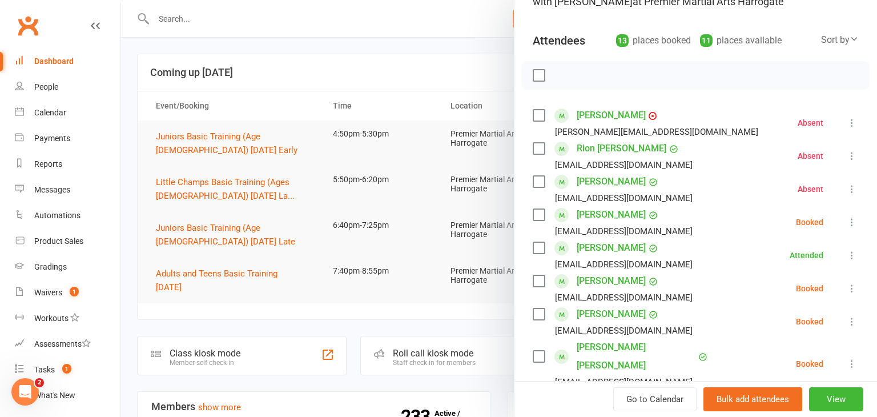
click at [851, 223] on icon at bounding box center [851, 221] width 11 height 11
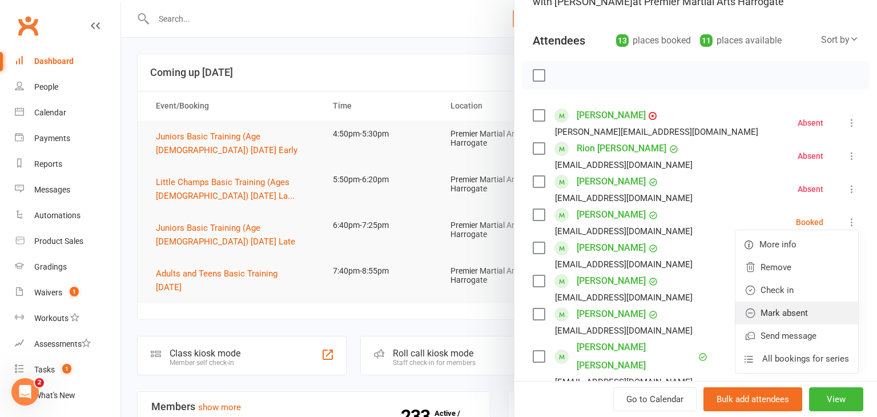
click at [802, 310] on link "Mark absent" at bounding box center [797, 313] width 123 height 23
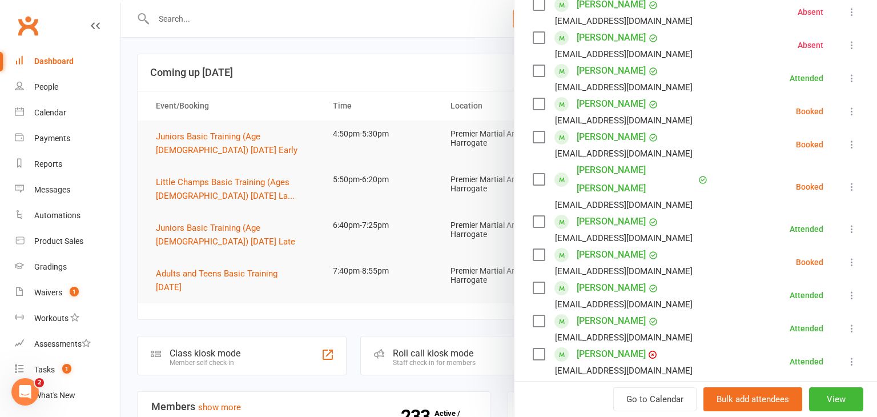
scroll to position [285, 0]
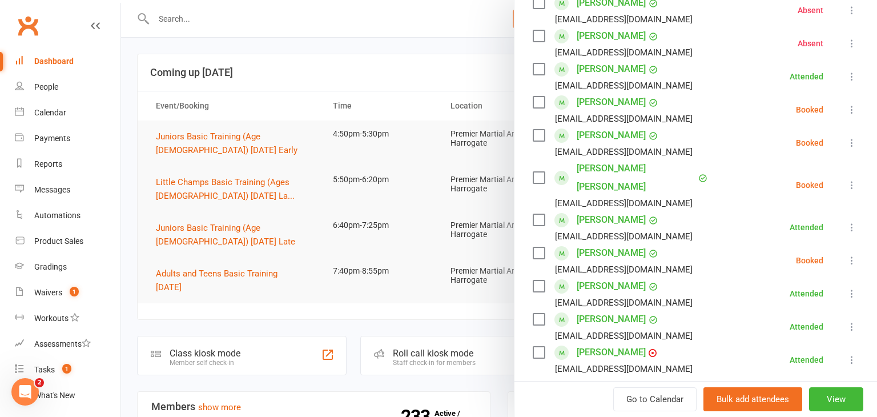
click at [851, 255] on icon at bounding box center [851, 260] width 11 height 11
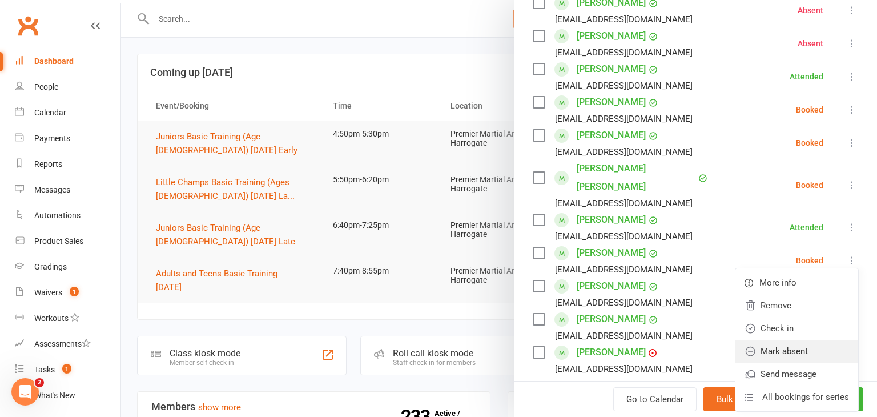
click at [798, 340] on link "Mark absent" at bounding box center [797, 351] width 123 height 23
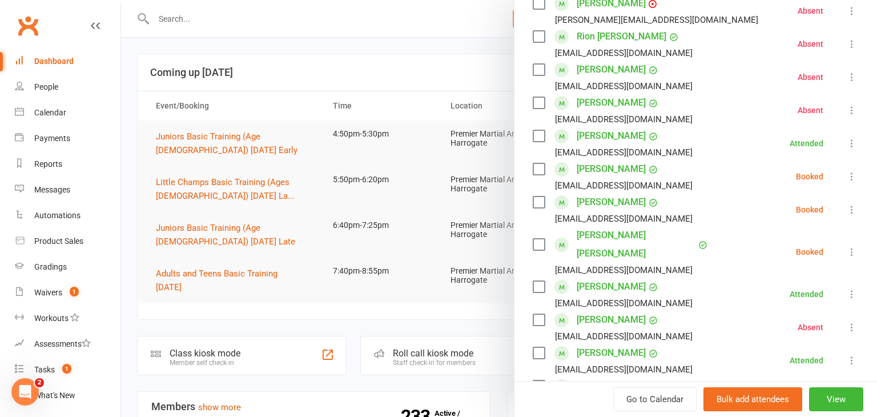
scroll to position [217, 0]
click at [847, 175] on icon at bounding box center [851, 177] width 11 height 11
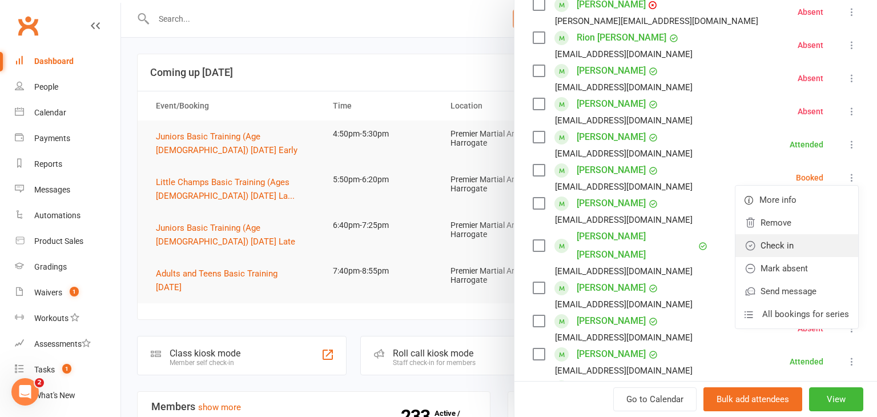
click at [790, 246] on link "Check in" at bounding box center [797, 245] width 123 height 23
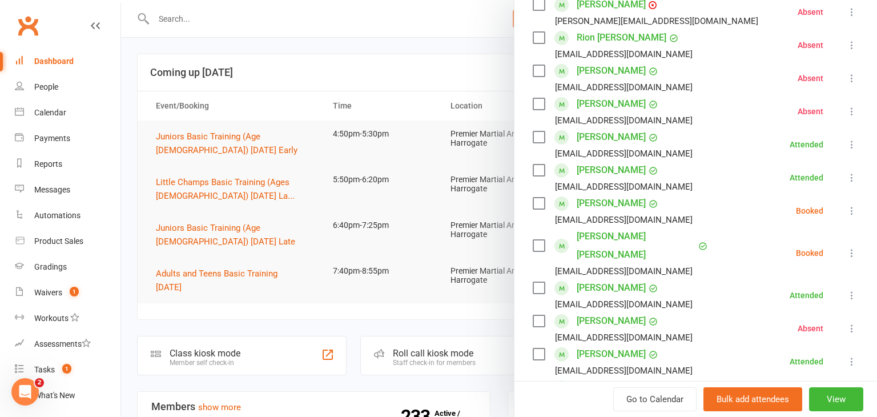
click at [853, 209] on icon at bounding box center [851, 210] width 11 height 11
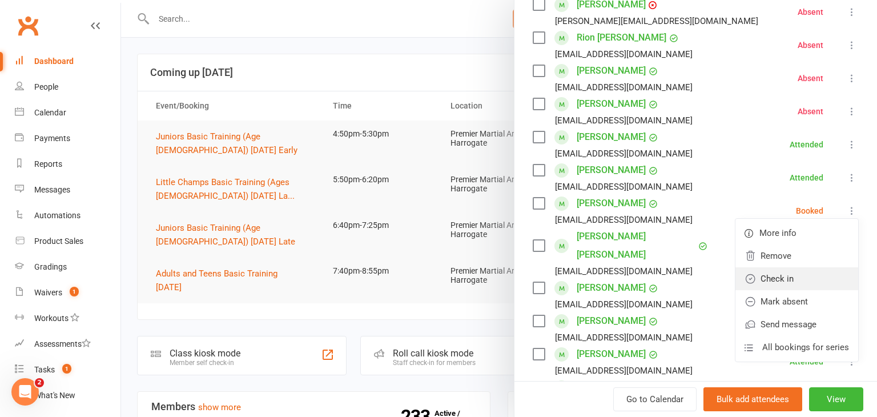
click at [802, 279] on link "Check in" at bounding box center [797, 278] width 123 height 23
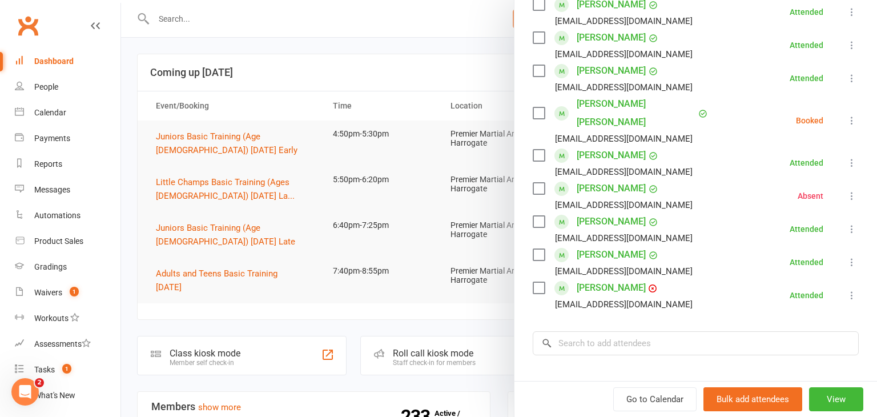
scroll to position [351, 0]
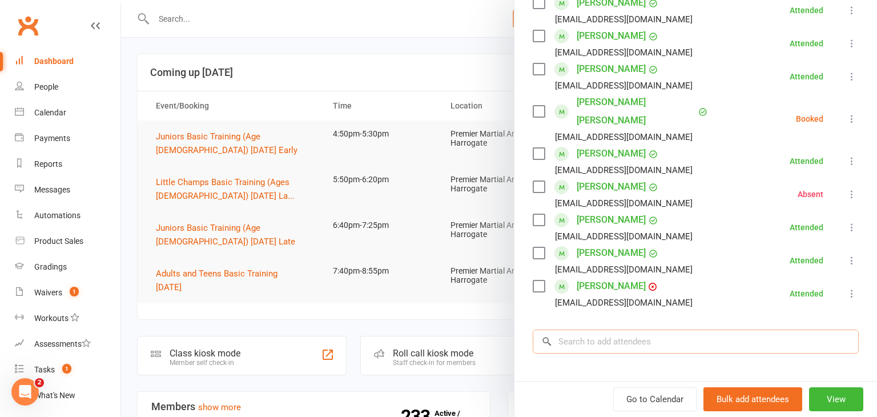
click at [653, 330] on input "search" at bounding box center [696, 342] width 326 height 24
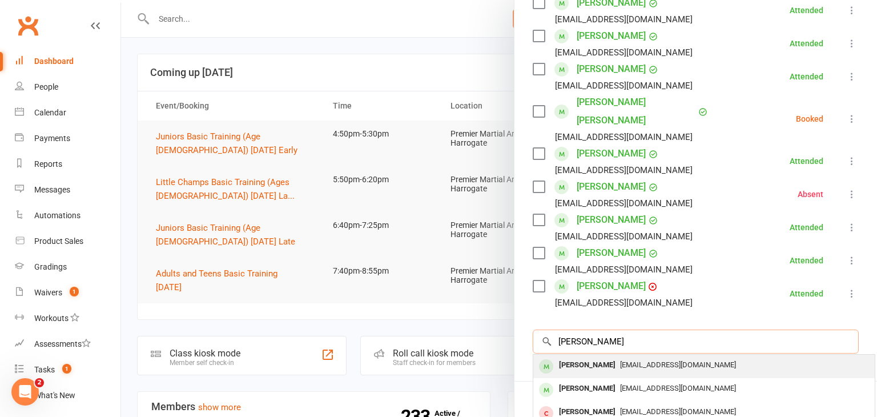
type input "[PERSON_NAME]"
click at [601, 357] on div "[PERSON_NAME]" at bounding box center [588, 365] width 66 height 17
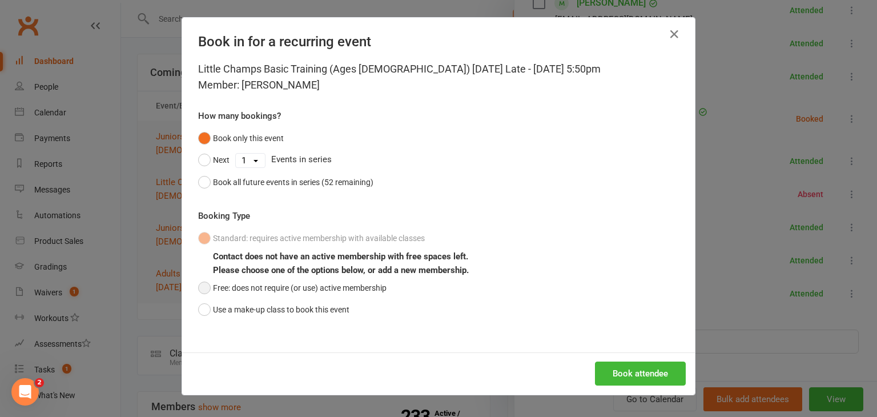
click at [200, 290] on button "Free: does not require (or use) active membership" at bounding box center [292, 288] width 188 height 22
click at [640, 377] on button "Book attendee" at bounding box center [640, 373] width 91 height 24
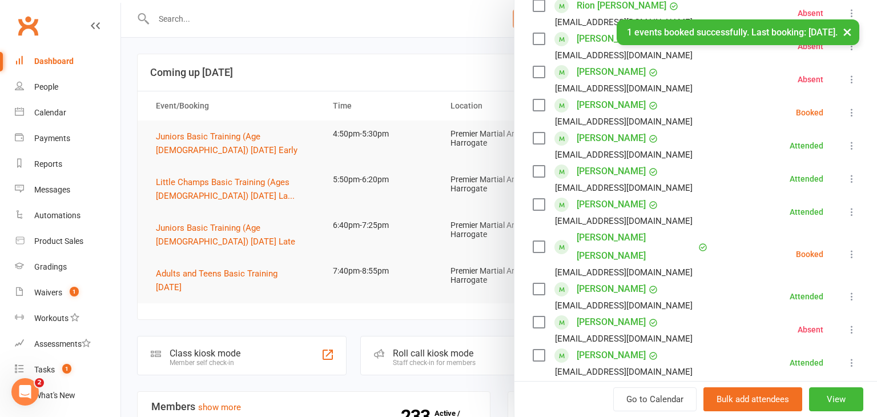
scroll to position [239, 0]
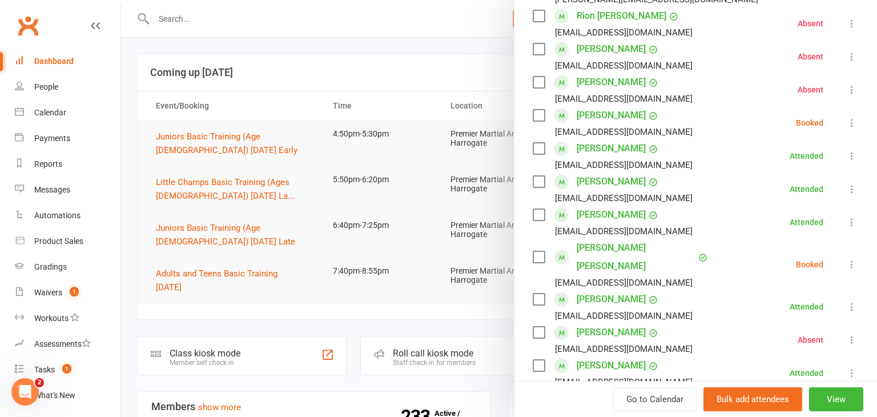
click at [853, 122] on icon at bounding box center [851, 122] width 11 height 11
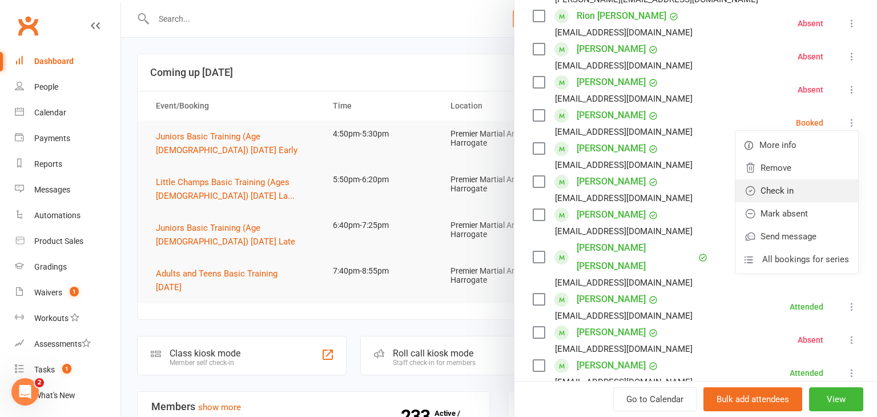
click at [804, 181] on link "Check in" at bounding box center [797, 190] width 123 height 23
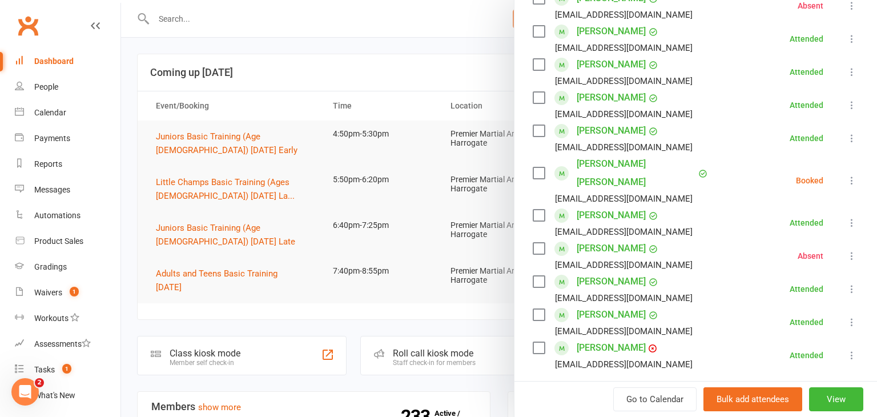
scroll to position [323, 0]
click at [854, 174] on icon at bounding box center [851, 179] width 11 height 11
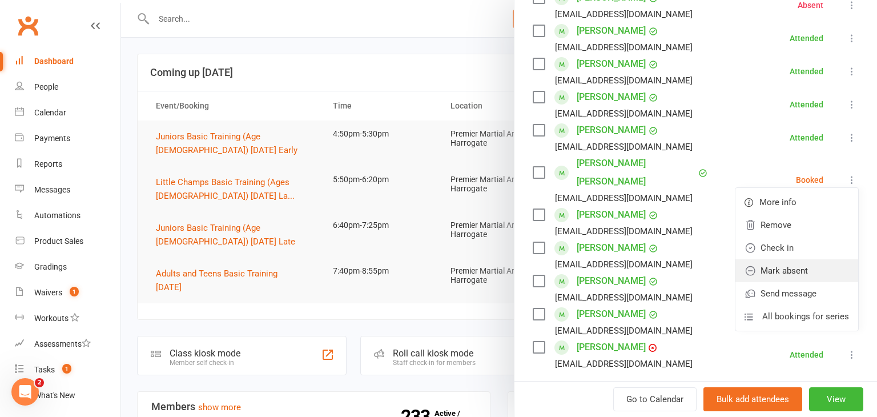
click at [801, 259] on link "Mark absent" at bounding box center [797, 270] width 123 height 23
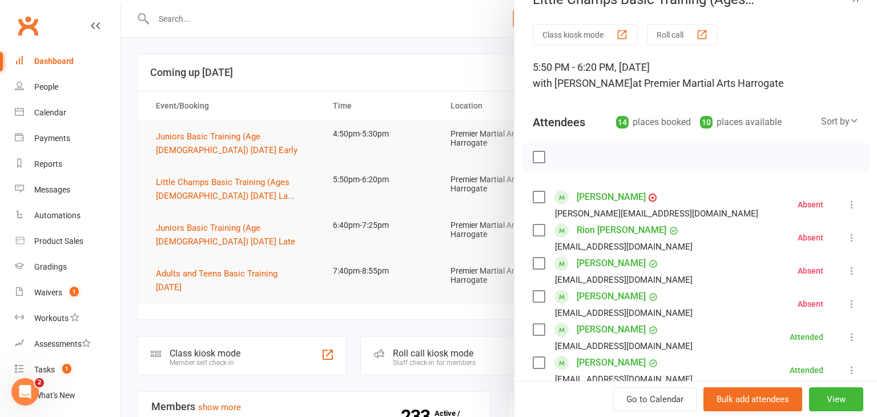
scroll to position [0, 0]
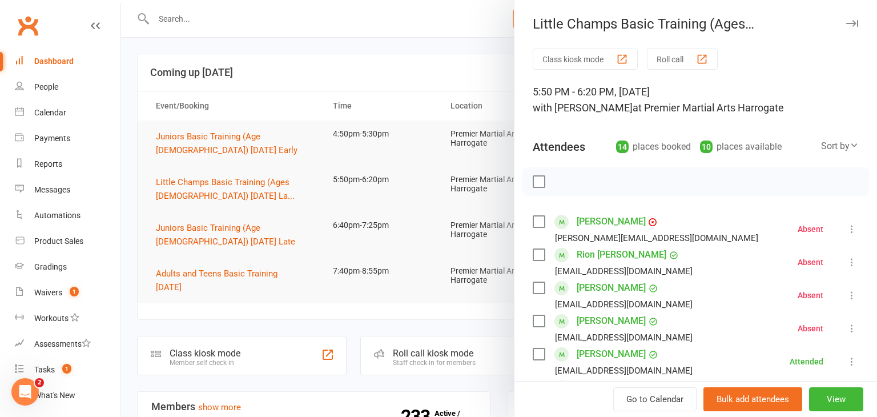
click at [851, 230] on icon at bounding box center [851, 228] width 11 height 11
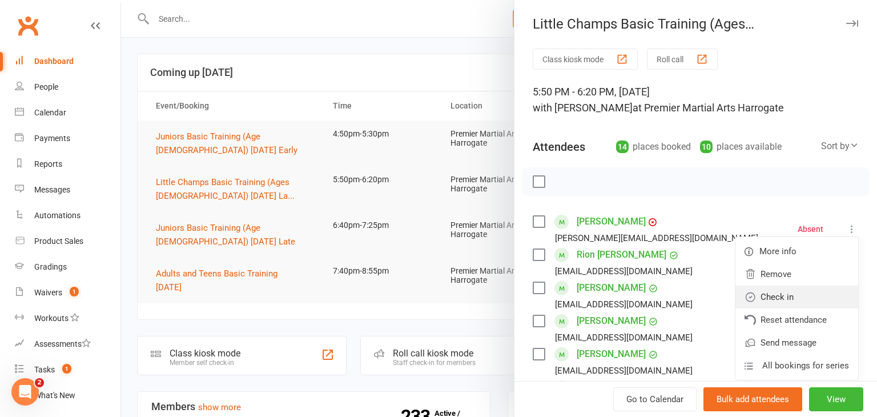
click at [809, 288] on link "Check in" at bounding box center [797, 297] width 123 height 23
